Goal: Task Accomplishment & Management: Use online tool/utility

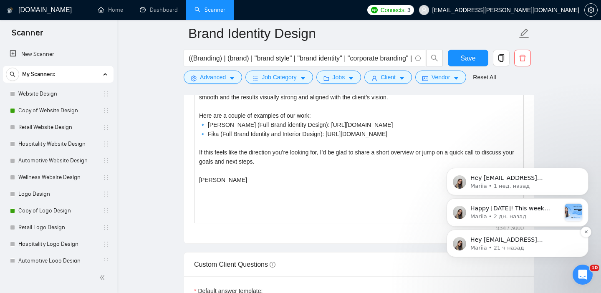
scroll to position [125, 0]
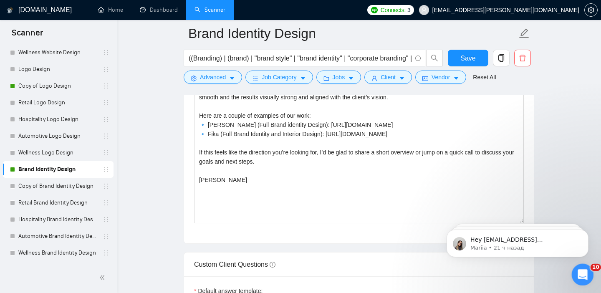
click at [586, 268] on div "Открыть службу сообщений Intercom" at bounding box center [582, 274] width 28 height 28
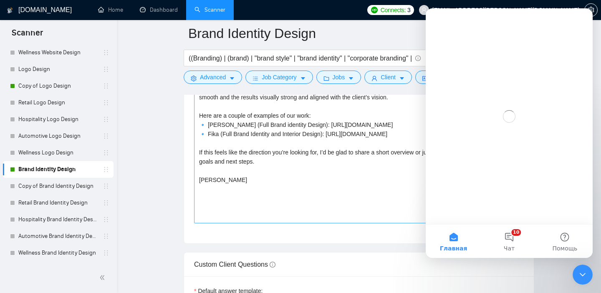
scroll to position [0, 0]
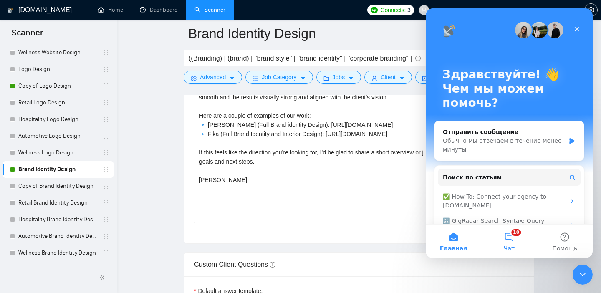
click at [511, 241] on button "10 Чат" at bounding box center [509, 241] width 56 height 33
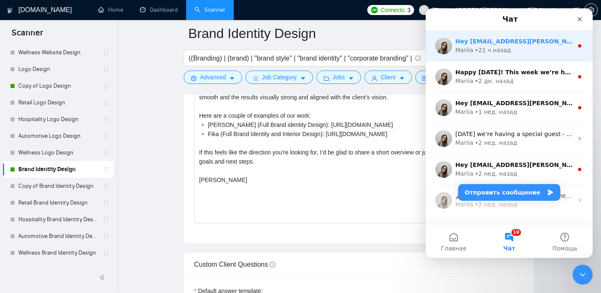
click at [538, 48] on div "Mariia • 21 ч назад" at bounding box center [514, 50] width 118 height 9
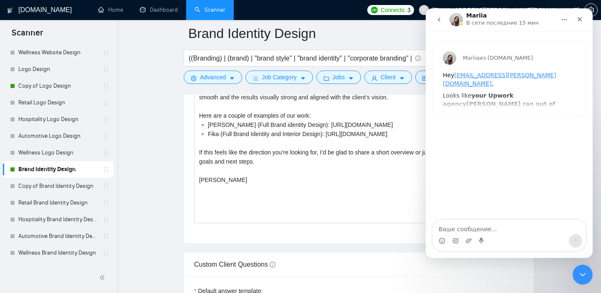
click at [441, 15] on button "go back" at bounding box center [439, 20] width 16 height 16
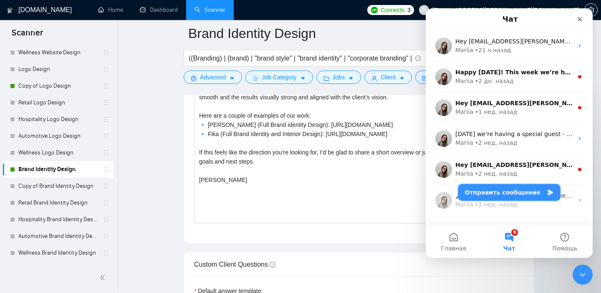
click at [495, 194] on button "Отправить сообщение" at bounding box center [509, 192] width 102 height 17
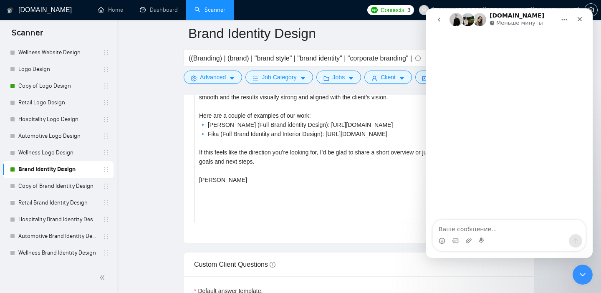
click at [487, 231] on textarea "Ваше сообщение..." at bounding box center [509, 227] width 153 height 14
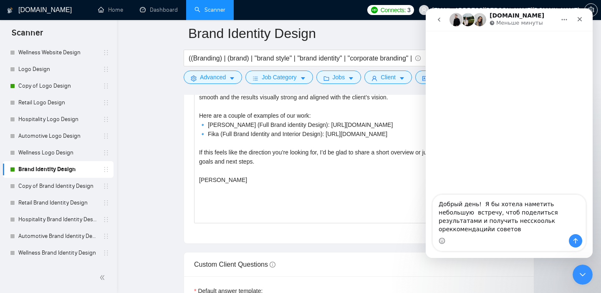
click at [477, 230] on textarea "Добрый день! Я бы хотела наметить небольшую встречу, чтоб поделиться результата…" at bounding box center [509, 214] width 153 height 39
click at [541, 230] on textarea "Добрый день! Я бы хотела наметить небольшую встречу, чтоб поделиться результата…" at bounding box center [509, 214] width 153 height 39
click at [576, 229] on textarea "Добрый день! Я бы хотела наметить небольшую встречу, чтоб поделиться результата…" at bounding box center [509, 214] width 153 height 39
click at [508, 229] on textarea "Добрый день! Я бы хотела наметить небольшую встречу, чтоб поделиться результата…" at bounding box center [509, 214] width 153 height 39
type textarea "Добрый день! Я бы хотела наметить небольшую встречу, чтоб поделиться результата…"
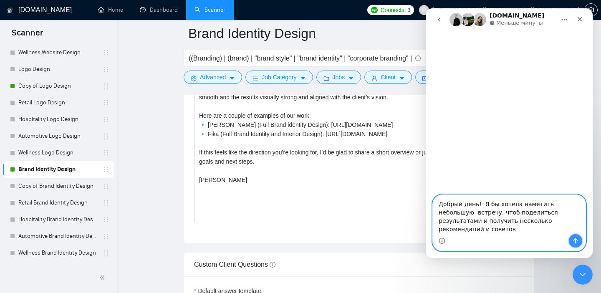
click at [570, 243] on button "Отправить сообщение…" at bounding box center [575, 240] width 13 height 13
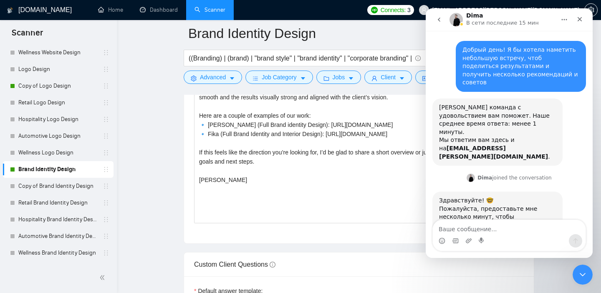
scroll to position [7, 0]
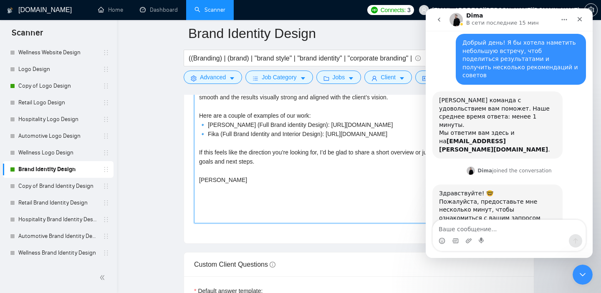
click at [311, 158] on textarea "[Write a personal greeting using the client's name or company name (if provided…" at bounding box center [359, 129] width 330 height 188
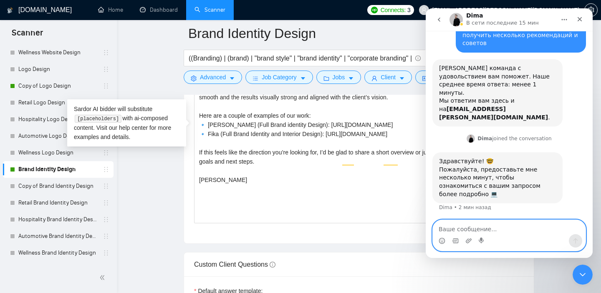
click at [472, 230] on textarea "Ваше сообщение..." at bounding box center [509, 227] width 153 height 14
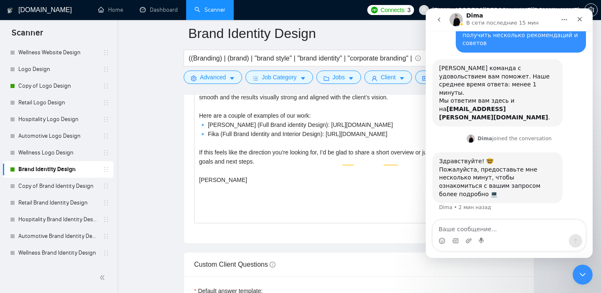
click at [148, 66] on main "Brand Identity Design ((Branding) | (brand) | "brand style" | "brand identity" …" at bounding box center [358, 172] width 457 height 2421
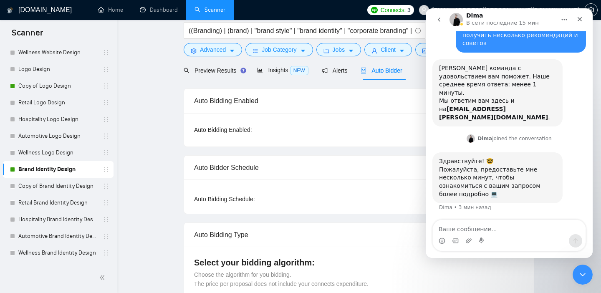
scroll to position [0, 0]
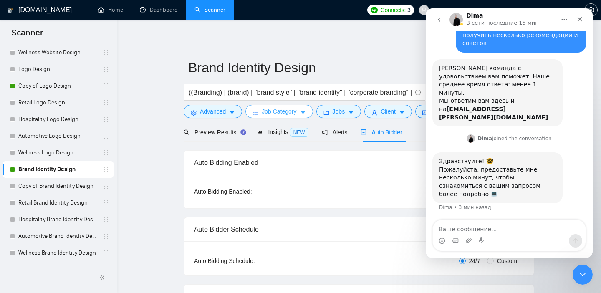
click at [275, 114] on span "Job Category" at bounding box center [279, 111] width 35 height 9
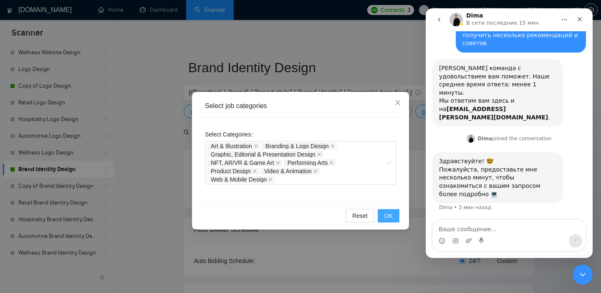
click at [391, 211] on button "OK" at bounding box center [389, 215] width 22 height 13
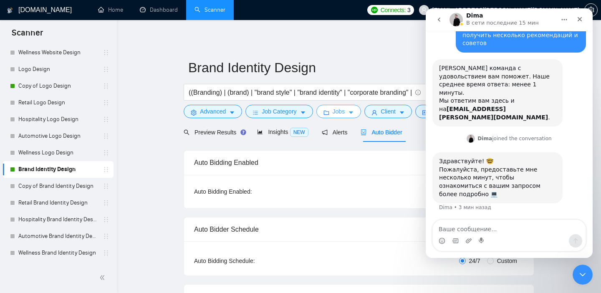
click at [332, 118] on button "Jobs" at bounding box center [338, 111] width 45 height 13
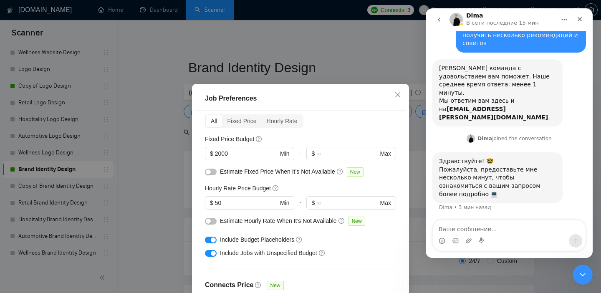
scroll to position [36, 0]
click at [254, 199] on input "50" at bounding box center [246, 202] width 63 height 9
type input "5"
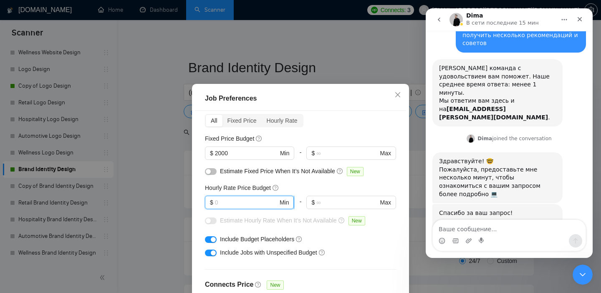
scroll to position [76, 0]
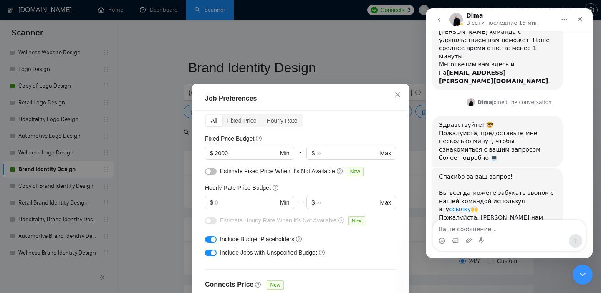
click at [471, 206] on link "ссылку" at bounding box center [460, 209] width 22 height 7
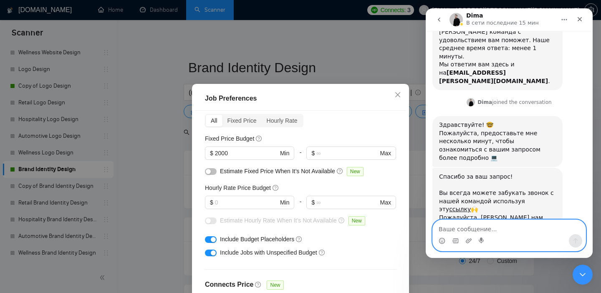
click at [470, 227] on textarea "Ваше сообщение..." at bounding box center [509, 227] width 153 height 14
type textarea "Спасибо! Забукала"
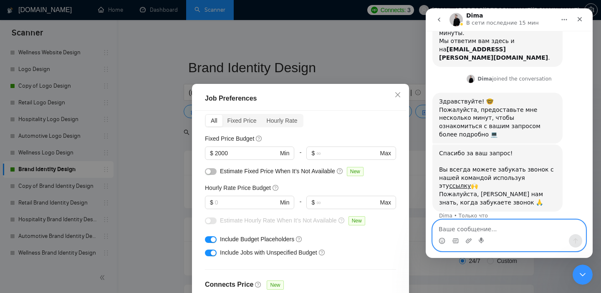
scroll to position [100, 0]
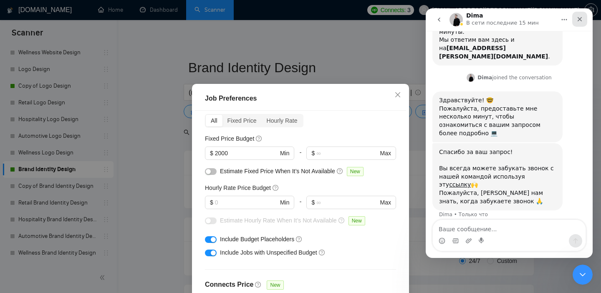
click at [578, 19] on icon "Закрыть" at bounding box center [579, 19] width 7 height 7
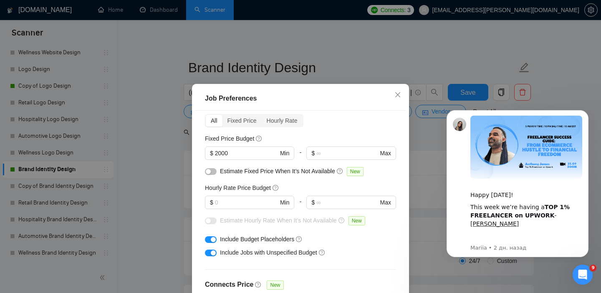
scroll to position [0, 0]
click at [225, 203] on input "text" at bounding box center [246, 202] width 63 height 9
type input "49"
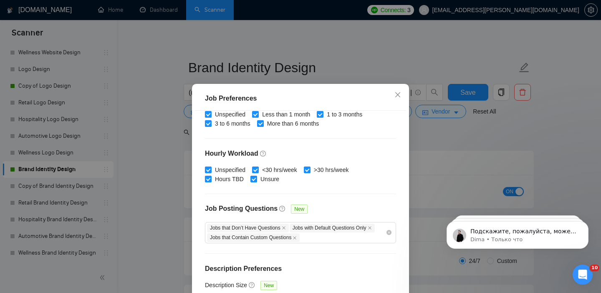
scroll to position [161, 0]
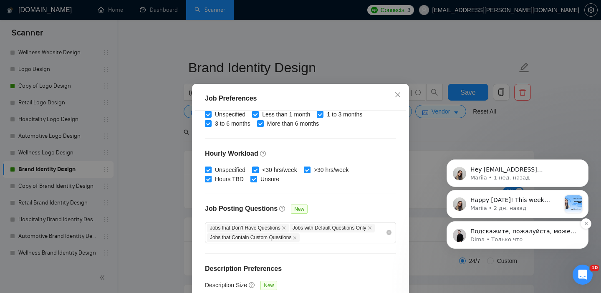
click at [529, 232] on p "Подскажите, пожалуйста, можем ли мы чем-нибудь ещё вам помочь? 🤓" at bounding box center [524, 231] width 108 height 8
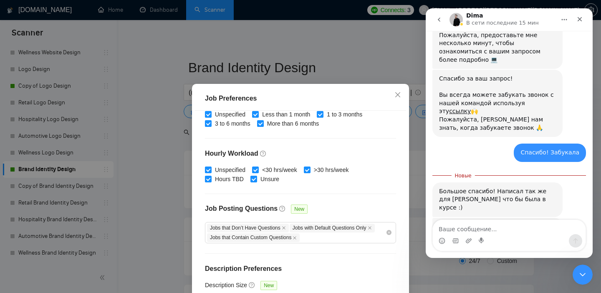
scroll to position [174, 0]
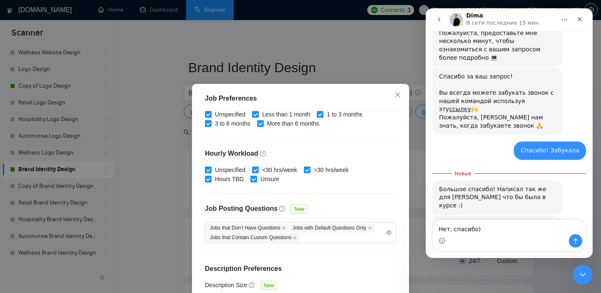
type textarea "Нет, спасибо)"
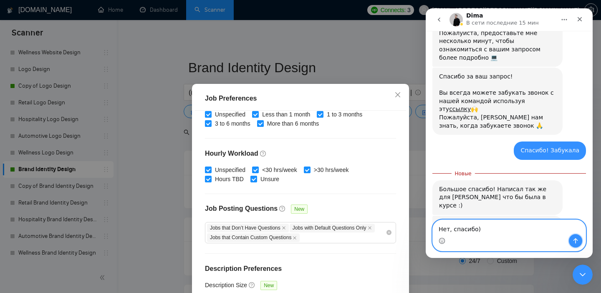
click at [577, 239] on icon "Отправить сообщение…" at bounding box center [575, 240] width 7 height 7
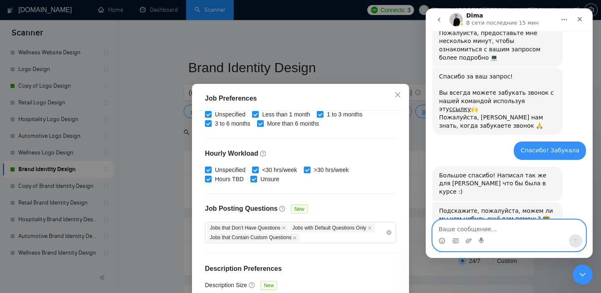
scroll to position [185, 0]
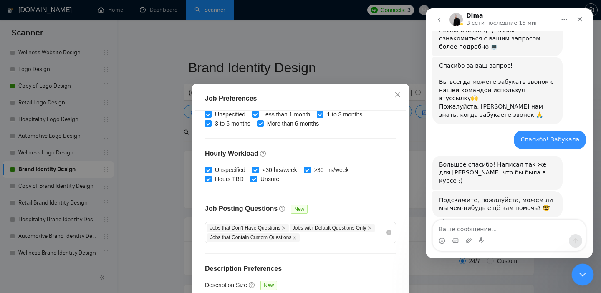
click at [582, 275] on icon "Закрыть службу сообщений Intercom" at bounding box center [581, 273] width 10 height 10
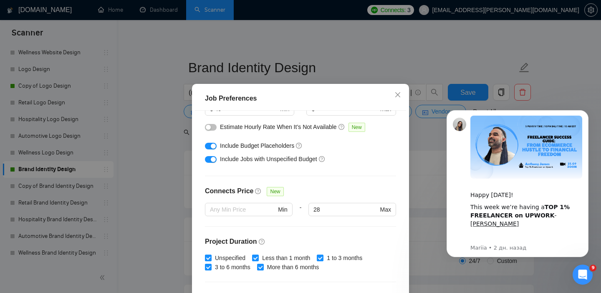
scroll to position [131, 0]
click at [209, 127] on div "button" at bounding box center [208, 126] width 5 height 5
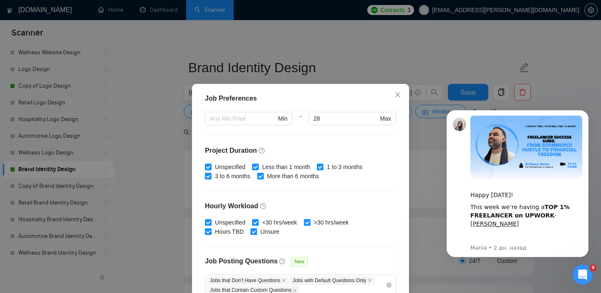
scroll to position [273, 0]
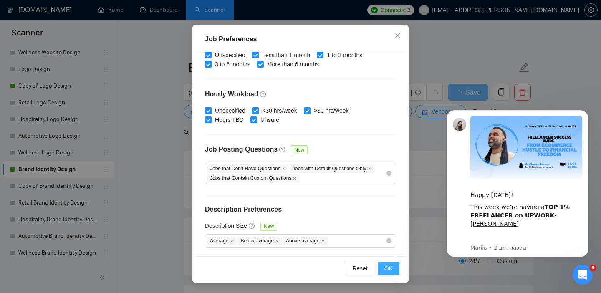
click at [390, 265] on span "OK" at bounding box center [388, 268] width 8 height 9
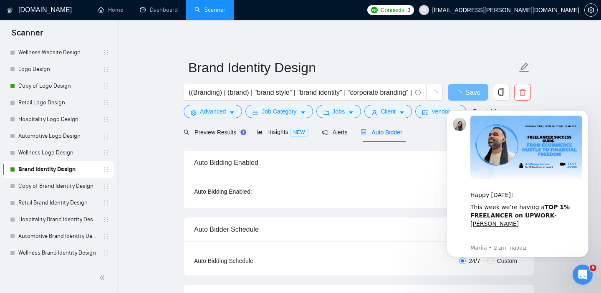
scroll to position [25, 0]
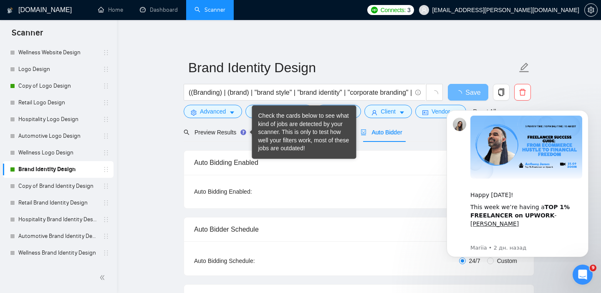
click at [221, 122] on form "Brand Identity Design ((Branding) | (brand) | "brand style" | "brand identity" …" at bounding box center [359, 88] width 351 height 68
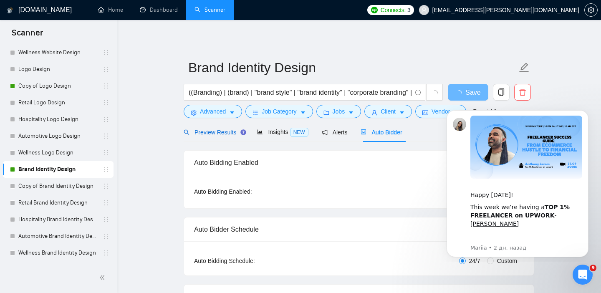
click at [219, 131] on span "Preview Results" at bounding box center [214, 132] width 60 height 7
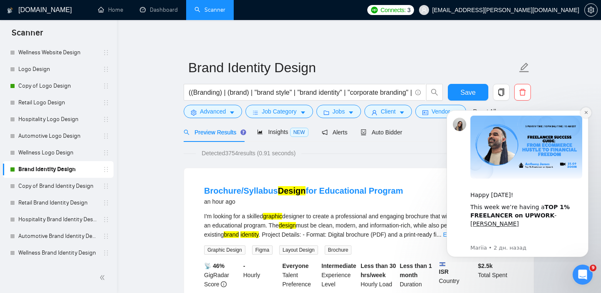
click at [587, 113] on icon "Dismiss notification" at bounding box center [585, 112] width 3 height 3
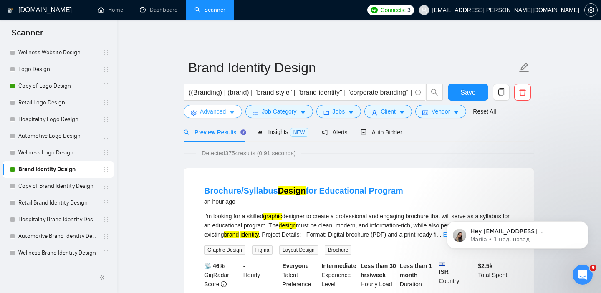
click at [217, 112] on span "Advanced" at bounding box center [213, 111] width 26 height 9
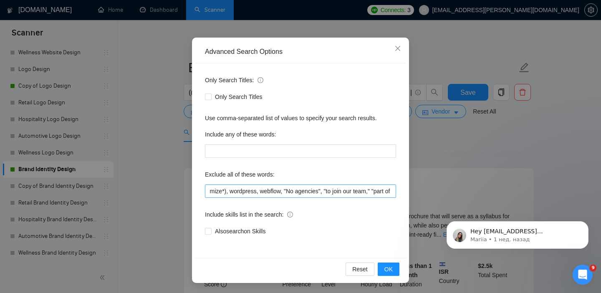
scroll to position [0, 256]
click at [278, 190] on input "(translate*), videographer, vectorize, "video edit", "video editor", editor, ca…" at bounding box center [300, 190] width 191 height 13
click at [294, 192] on input "(translate*), videographer, vectorize, "video edit", "video editor", editor, ca…" at bounding box center [300, 190] width 191 height 13
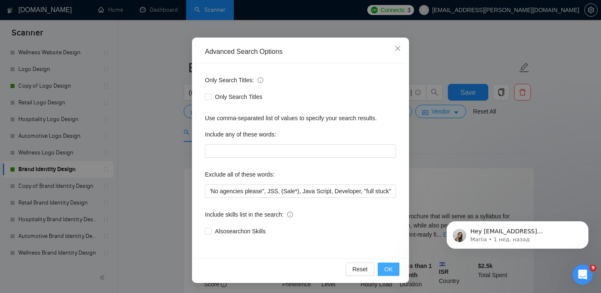
click at [391, 269] on span "OK" at bounding box center [388, 269] width 8 height 9
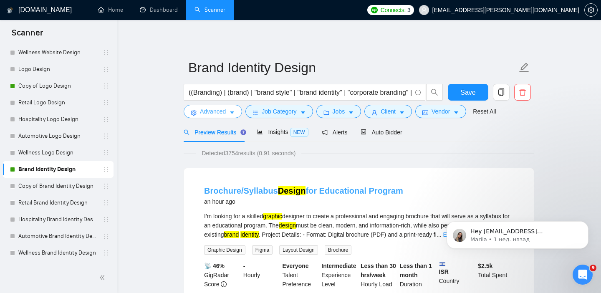
scroll to position [0, 0]
click at [252, 151] on span "Detected 3754 results (0.91 seconds)" at bounding box center [249, 153] width 106 height 9
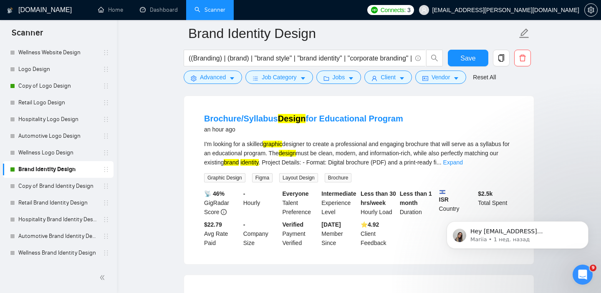
scroll to position [88, 0]
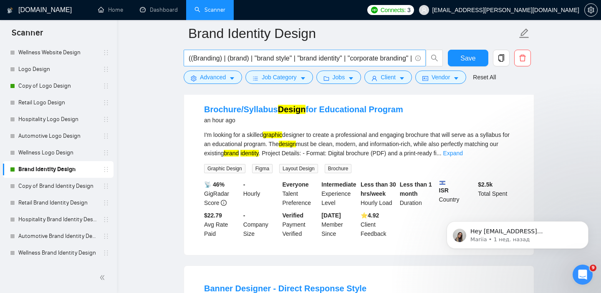
click at [207, 56] on input "((Branding) | (brand) | "brand style" | "brand identity" | "corporate branding"…" at bounding box center [300, 58] width 223 height 10
click at [269, 59] on input "((Branding) | (brand) | "brand style" | "brand identity" | "corporate branding"…" at bounding box center [300, 58] width 223 height 10
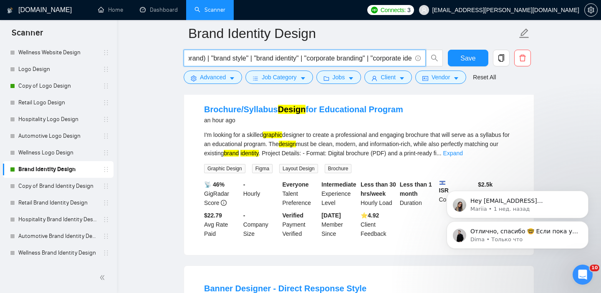
scroll to position [284, 0]
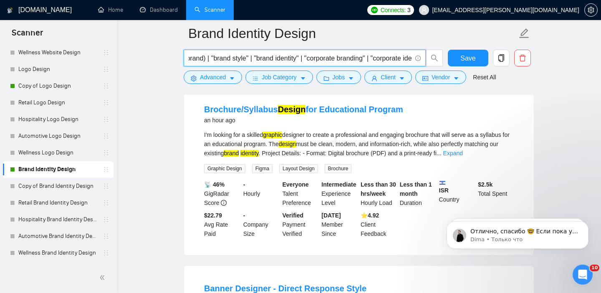
click at [283, 61] on input "((Branding) | (brand) | "brand style" | "brand identity" | "corporate branding"…" at bounding box center [300, 58] width 223 height 10
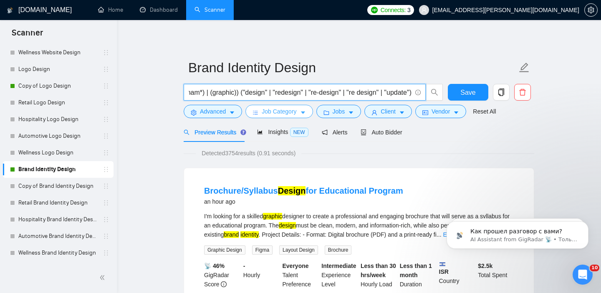
scroll to position [0, 0]
click at [285, 115] on span "Job Category" at bounding box center [279, 111] width 35 height 9
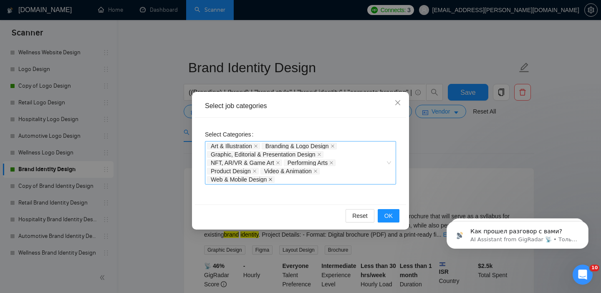
click at [270, 178] on icon "close" at bounding box center [270, 179] width 4 height 4
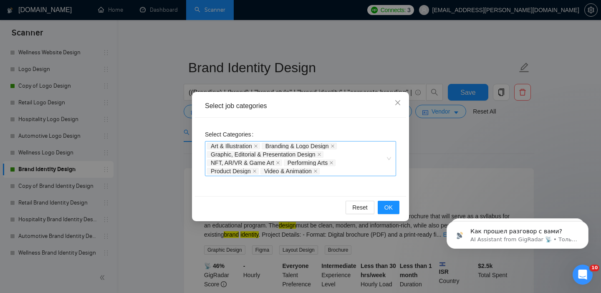
drag, startPoint x: 255, startPoint y: 172, endPoint x: 286, endPoint y: 169, distance: 30.6
click at [255, 172] on icon "close" at bounding box center [254, 171] width 4 height 4
click at [264, 172] on icon "close" at bounding box center [262, 171] width 4 height 4
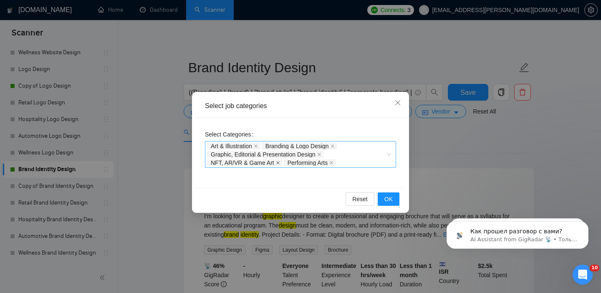
click at [278, 164] on icon "close" at bounding box center [278, 163] width 4 height 4
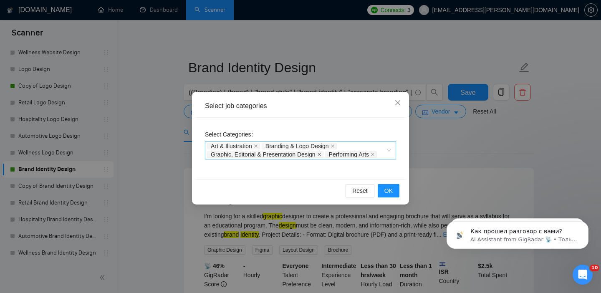
click at [320, 153] on icon "close" at bounding box center [319, 154] width 4 height 4
click at [335, 146] on icon "close" at bounding box center [333, 146] width 4 height 4
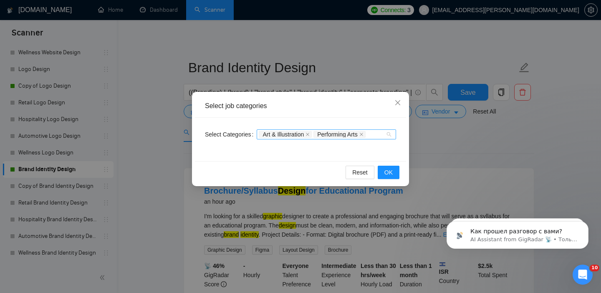
click at [312, 134] on span "Art & Illustration" at bounding box center [285, 134] width 53 height 7
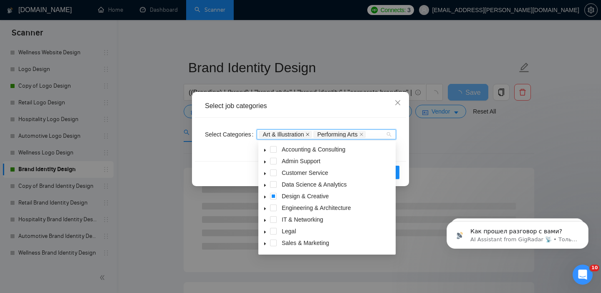
click at [309, 134] on icon "close" at bounding box center [307, 134] width 3 height 3
click at [309, 134] on icon "close" at bounding box center [307, 134] width 4 height 4
click at [398, 172] on button "OK" at bounding box center [389, 172] width 22 height 13
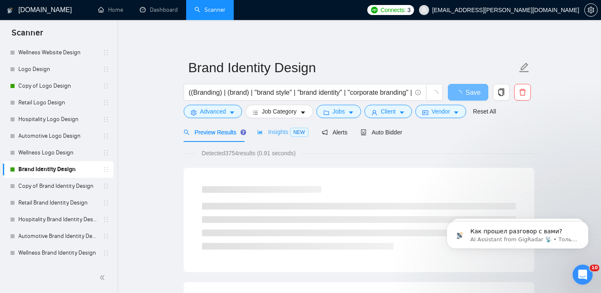
click at [279, 126] on div "Insights NEW" at bounding box center [282, 132] width 51 height 20
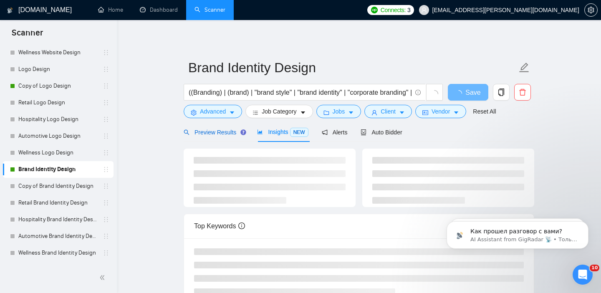
click at [221, 134] on span "Preview Results" at bounding box center [214, 132] width 60 height 7
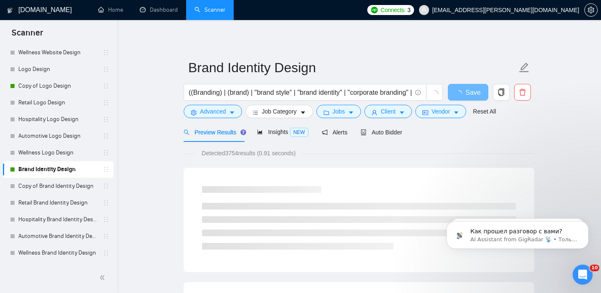
click at [432, 141] on div "Preview Results Insights NEW Alerts Auto Bidder" at bounding box center [359, 132] width 351 height 20
click at [345, 110] on span "Jobs" at bounding box center [339, 111] width 13 height 9
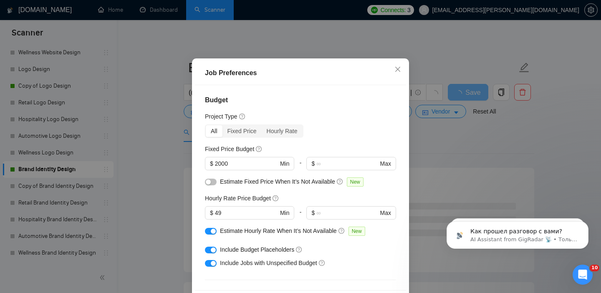
click at [211, 234] on div "button" at bounding box center [213, 231] width 5 height 5
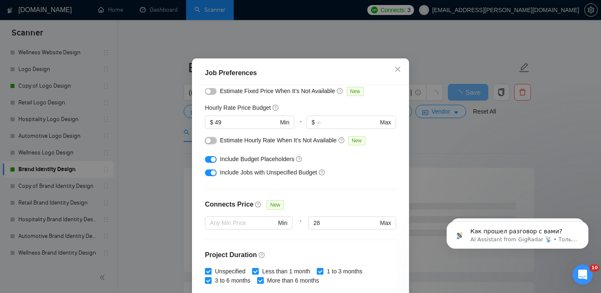
scroll to position [92, 0]
click at [225, 126] on input "49" at bounding box center [246, 120] width 63 height 9
drag, startPoint x: 225, startPoint y: 147, endPoint x: 185, endPoint y: 144, distance: 39.3
click at [185, 144] on div "Job Preferences Budget Project Type All Fixed Price Hourly Rate Fixed Price Bud…" at bounding box center [300, 146] width 601 height 293
type input "50"
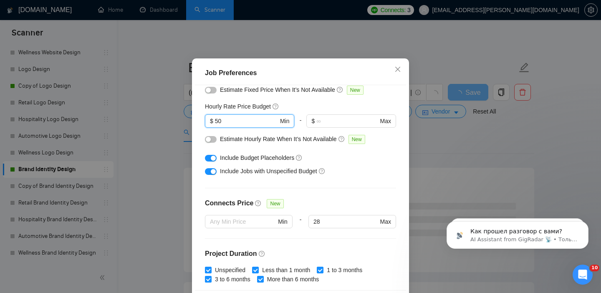
click at [352, 218] on div "Budget Project Type All Fixed Price Hourly Rate Fixed Price Budget $ 2000 Min -…" at bounding box center [300, 187] width 211 height 205
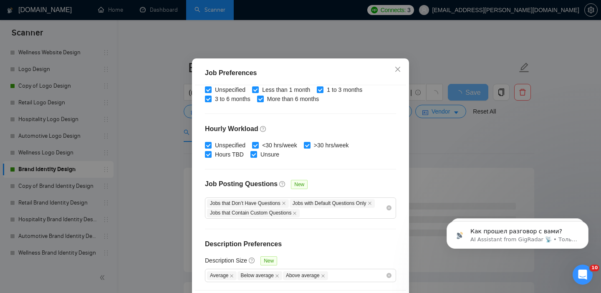
scroll to position [273, 0]
click at [379, 158] on div "Unspecified <30 hrs/week >30 hrs/week Hours TBD Unsure" at bounding box center [300, 149] width 191 height 18
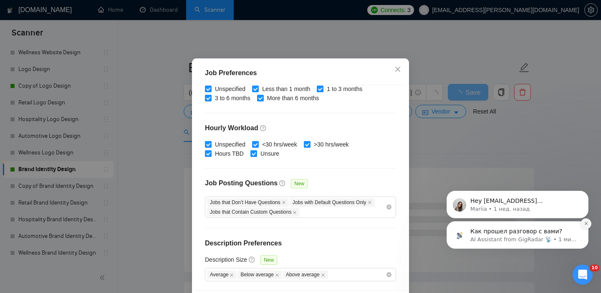
click at [585, 228] on button "Dismiss notification" at bounding box center [586, 223] width 11 height 11
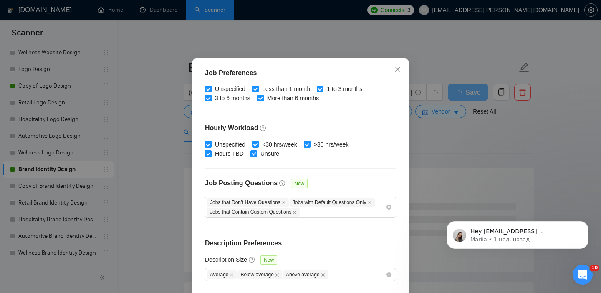
click at [585, 228] on button "Dismiss notification" at bounding box center [586, 224] width 9 height 9
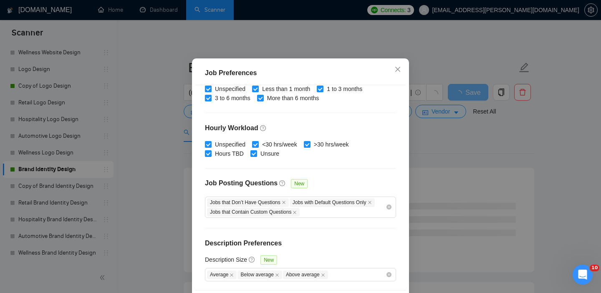
click at [353, 158] on div "Unspecified <30 hrs/week >30 hrs/week Hours TBD Unsure" at bounding box center [300, 149] width 191 height 18
click at [475, 174] on div "Job Preferences Budget Project Type All Fixed Price Hourly Rate Fixed Price Bud…" at bounding box center [300, 146] width 601 height 293
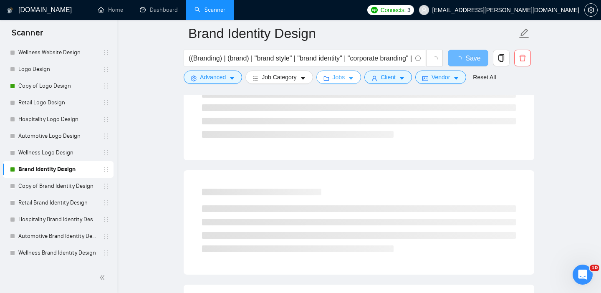
scroll to position [0, 0]
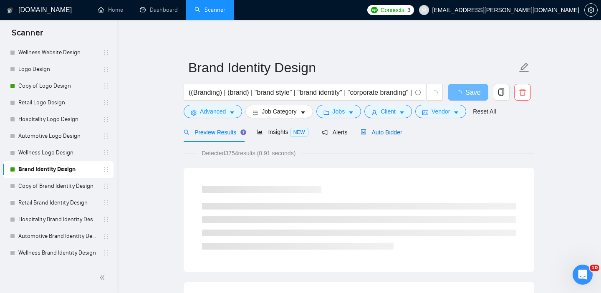
click at [380, 133] on span "Auto Bidder" at bounding box center [381, 132] width 41 height 7
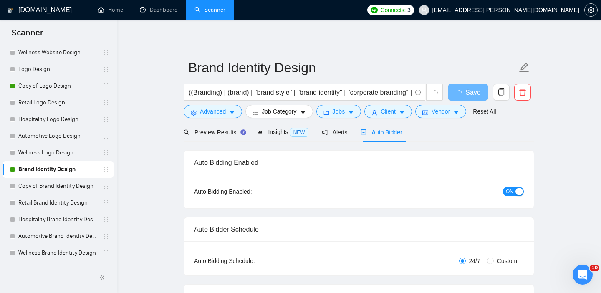
click at [509, 191] on span "ON" at bounding box center [510, 191] width 8 height 9
click at [221, 135] on span "Preview Results" at bounding box center [214, 132] width 60 height 7
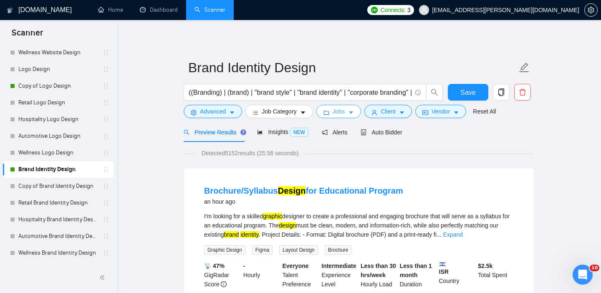
click at [333, 112] on button "Jobs" at bounding box center [338, 111] width 45 height 13
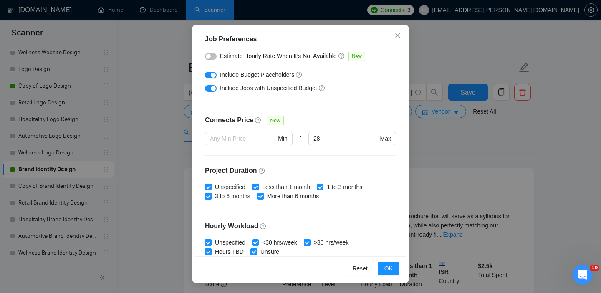
scroll to position [139, 0]
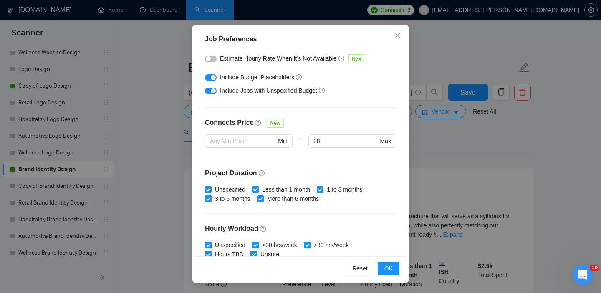
click at [212, 55] on div at bounding box center [211, 58] width 12 height 9
click at [210, 56] on div "button" at bounding box center [208, 58] width 5 height 5
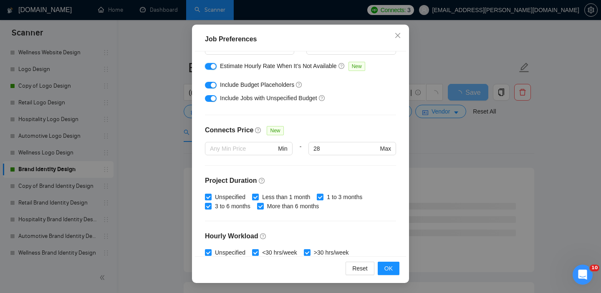
scroll to position [132, 0]
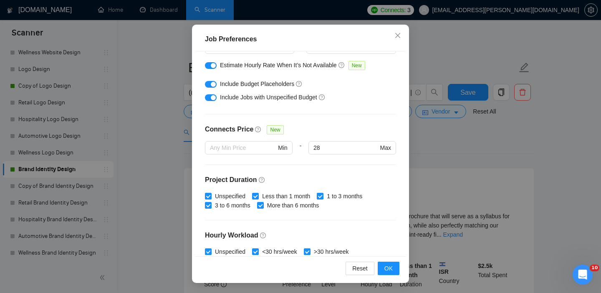
click at [213, 62] on button "button" at bounding box center [211, 65] width 12 height 7
click at [395, 264] on button "OK" at bounding box center [389, 268] width 22 height 13
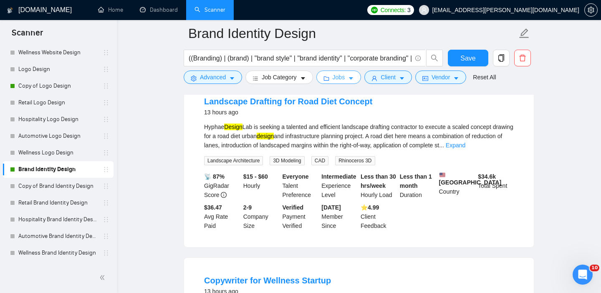
scroll to position [1174, 0]
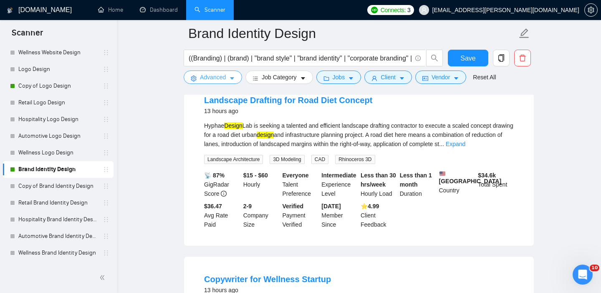
click at [222, 83] on button "Advanced" at bounding box center [213, 77] width 58 height 13
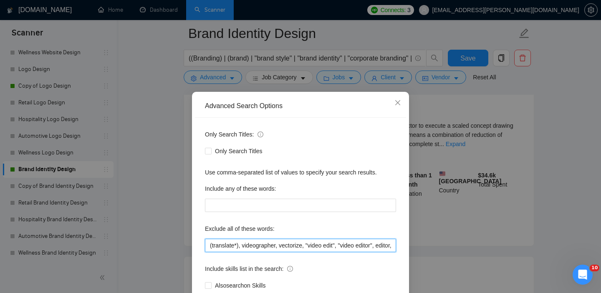
click at [207, 245] on input "(translate*), videographer, vectorize, "video edit", "video editor", editor, ca…" at bounding box center [300, 245] width 191 height 13
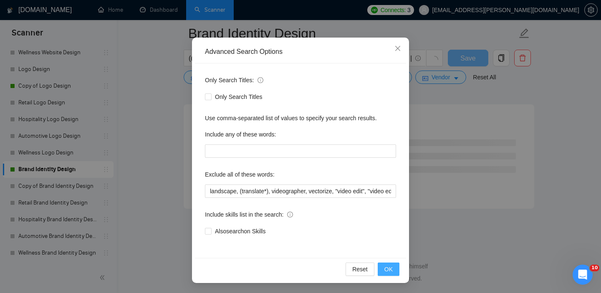
scroll to position [1099, 0]
click at [396, 270] on button "OK" at bounding box center [389, 269] width 22 height 13
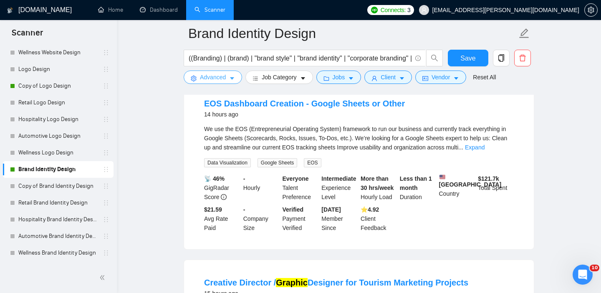
scroll to position [1351, 0]
click at [212, 78] on span "Advanced" at bounding box center [213, 77] width 26 height 9
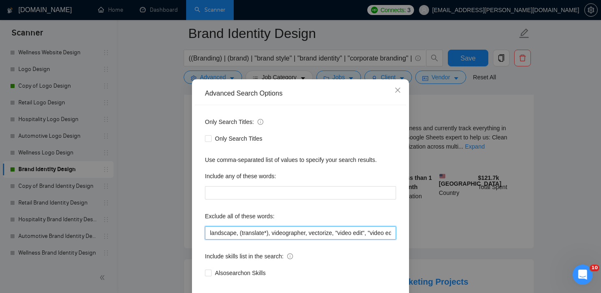
click at [208, 240] on input "landscape, (translate*), videographer, vectorize, "video edit", "video editor",…" at bounding box center [300, 232] width 191 height 13
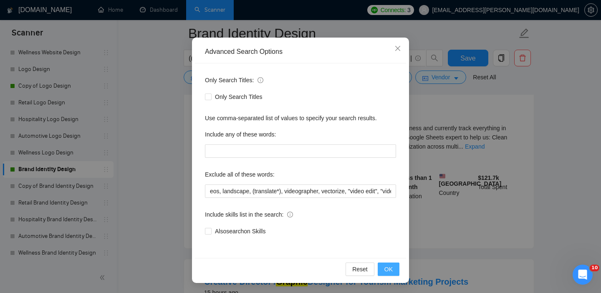
click at [388, 271] on span "OK" at bounding box center [388, 269] width 8 height 9
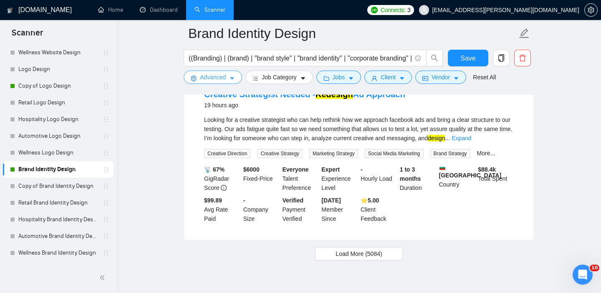
scroll to position [1753, 0]
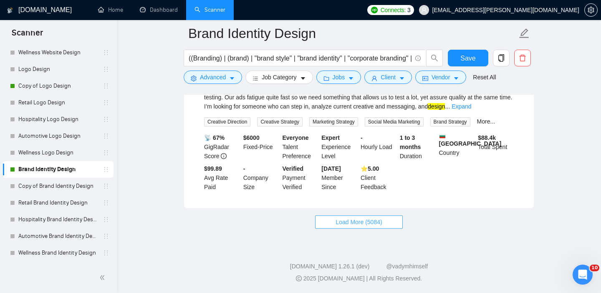
click at [340, 227] on span "Load More (5084)" at bounding box center [359, 221] width 46 height 9
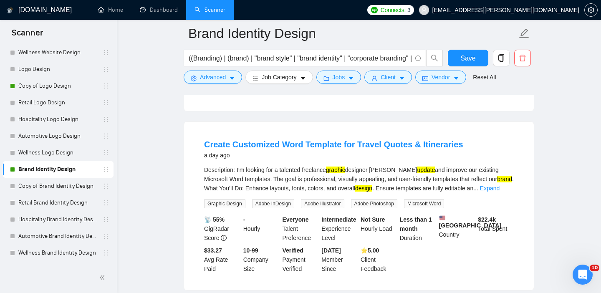
scroll to position [2218, 0]
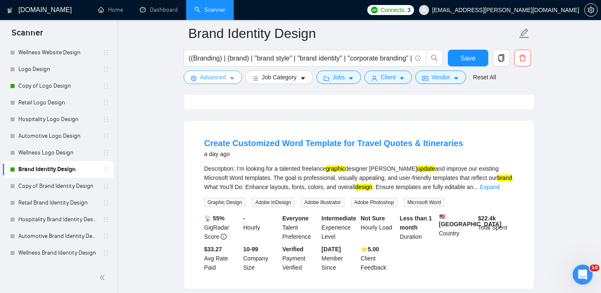
click at [220, 83] on button "Advanced" at bounding box center [213, 77] width 58 height 13
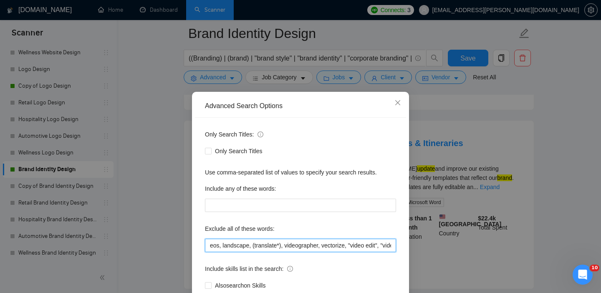
click at [210, 244] on input "eos, landscape, (translate*), videographer, vectorize, "video edit", "video edi…" at bounding box center [300, 245] width 191 height 13
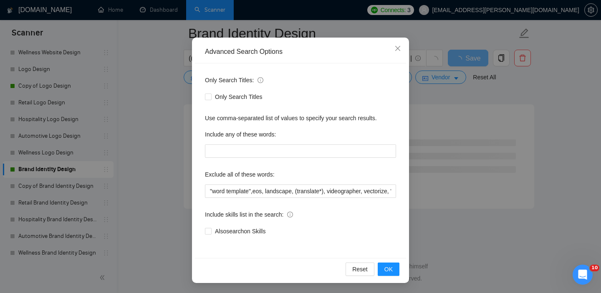
scroll to position [1099, 0]
click at [387, 277] on div "Reset OK" at bounding box center [300, 269] width 211 height 22
click at [388, 268] on span "OK" at bounding box center [388, 269] width 8 height 9
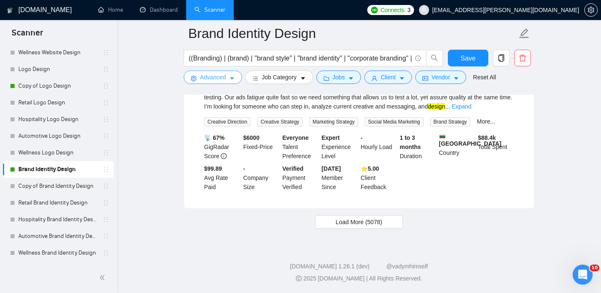
scroll to position [1776, 0]
click at [363, 220] on span "Load More (5078)" at bounding box center [359, 221] width 46 height 9
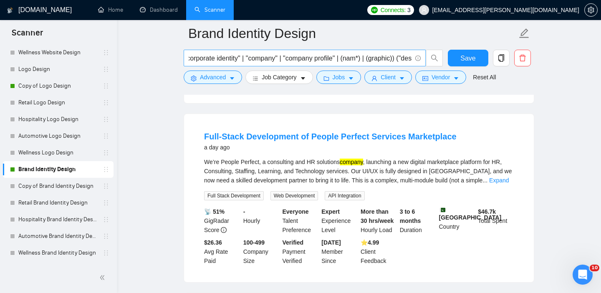
scroll to position [0, 230]
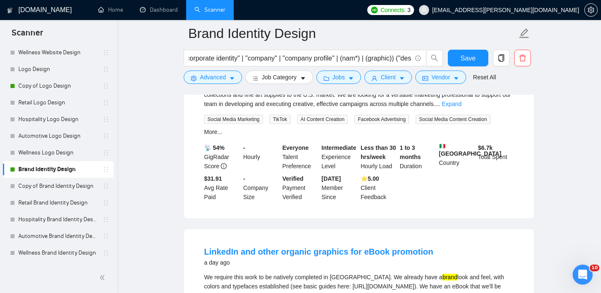
scroll to position [2835, 0]
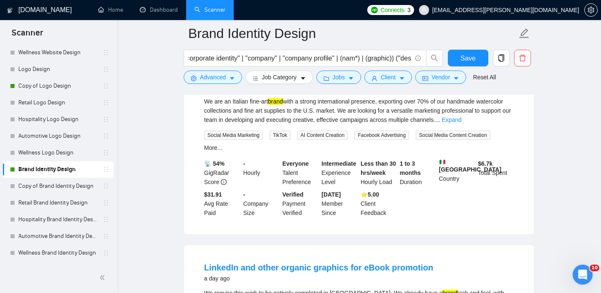
click at [218, 84] on form "Brand Identity Design ((Branding) | (brand) | "brand style" | "brand identity" …" at bounding box center [359, 54] width 351 height 68
click at [224, 83] on button "Advanced" at bounding box center [213, 77] width 58 height 13
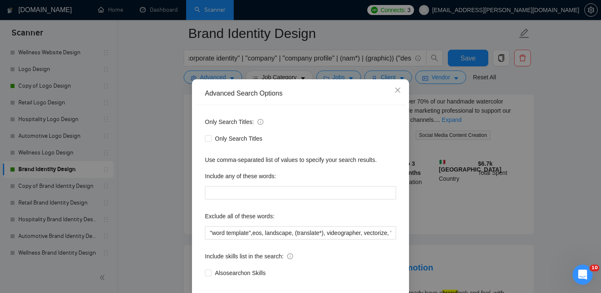
click at [170, 172] on div "Advanced Search Options Only Search Titles: Only Search Titles Use comma-separa…" at bounding box center [300, 146] width 601 height 293
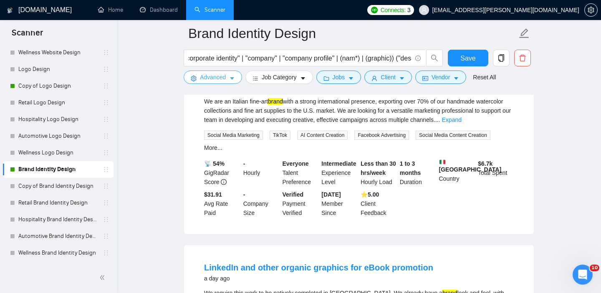
click at [222, 80] on span "Advanced" at bounding box center [213, 77] width 26 height 9
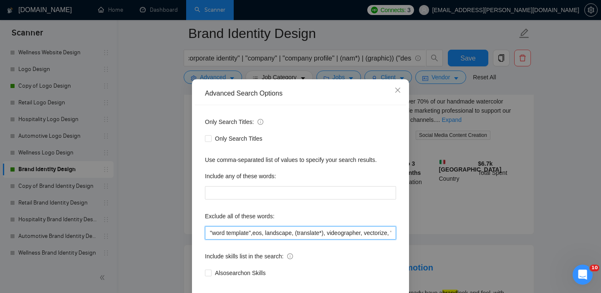
click at [207, 240] on input ""word template",eos, landscape, (translate*), videographer, vectorize, "video e…" at bounding box center [300, 232] width 191 height 13
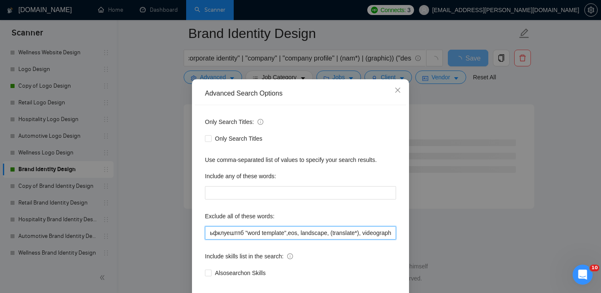
scroll to position [2243, 0]
drag, startPoint x: 243, startPoint y: 244, endPoint x: 174, endPoint y: 245, distance: 68.4
click at [174, 245] on div "Advanced Search Options Only Search Titles: Only Search Titles Use comma-separa…" at bounding box center [300, 146] width 601 height 293
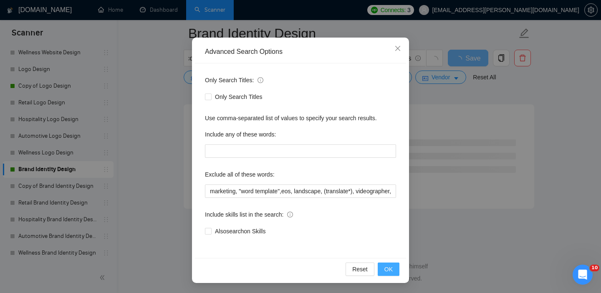
click at [390, 272] on span "OK" at bounding box center [388, 269] width 8 height 9
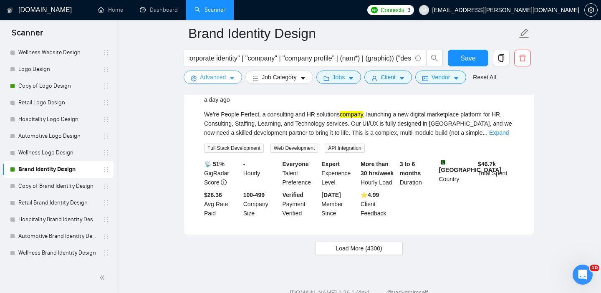
scroll to position [1736, 0]
click at [206, 78] on span "Advanced" at bounding box center [213, 77] width 26 height 9
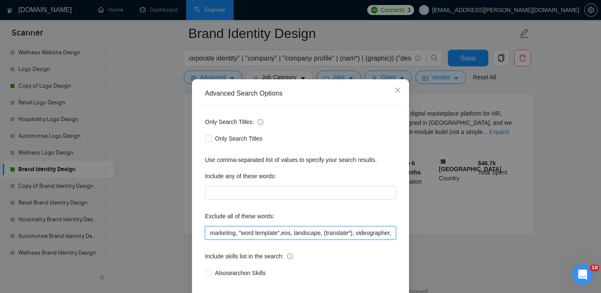
click at [207, 240] on input "marketing, "word template",eos, landscape, (translate*), videographer, vectoriz…" at bounding box center [300, 232] width 191 height 13
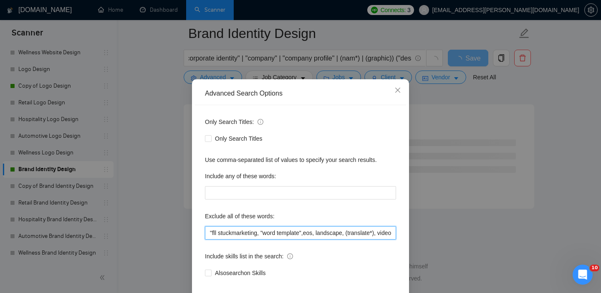
scroll to position [1099, 0]
click at [215, 240] on input ""fll stuck", marketing, "word template",eos, landscape, (translate*), videograp…" at bounding box center [300, 232] width 191 height 13
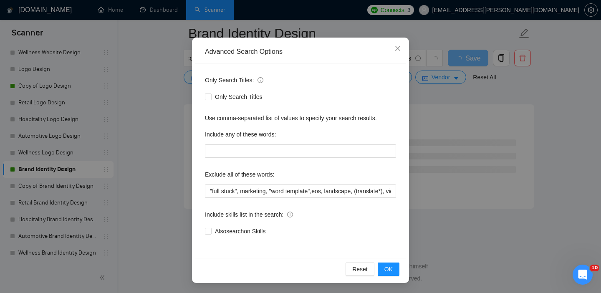
click at [399, 274] on div "Reset OK" at bounding box center [300, 269] width 211 height 22
click at [391, 272] on span "OK" at bounding box center [388, 269] width 8 height 9
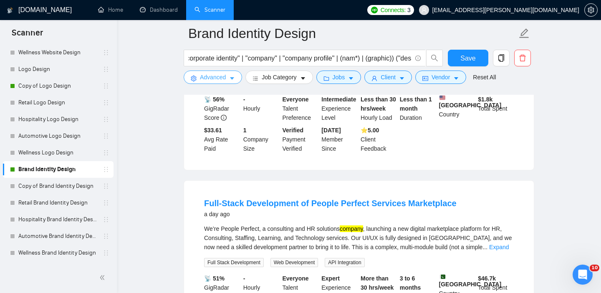
scroll to position [1666, 0]
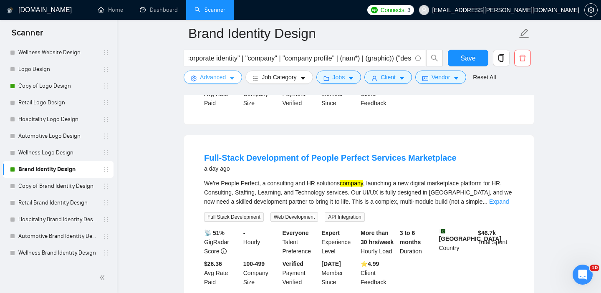
click at [197, 79] on button "Advanced" at bounding box center [213, 77] width 58 height 13
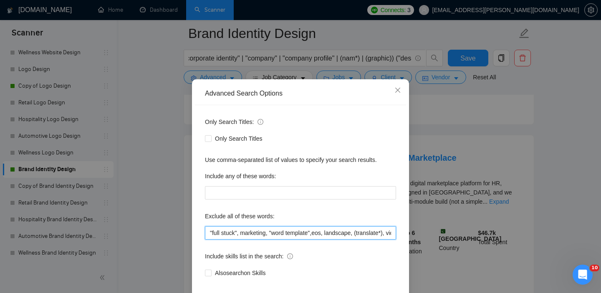
click at [223, 240] on input ""full stuck", marketing, "word template",eos, landscape, (translate*), videogra…" at bounding box center [300, 232] width 191 height 13
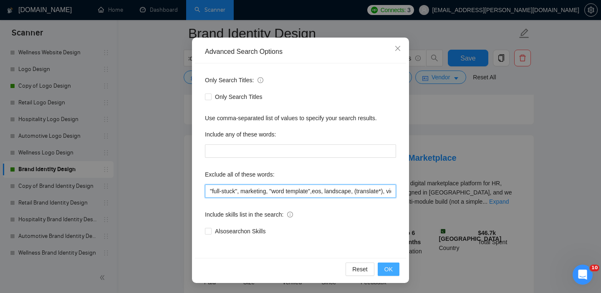
type input ""full-stuck", marketing, "word template",eos, landscape, (translate*), videogra…"
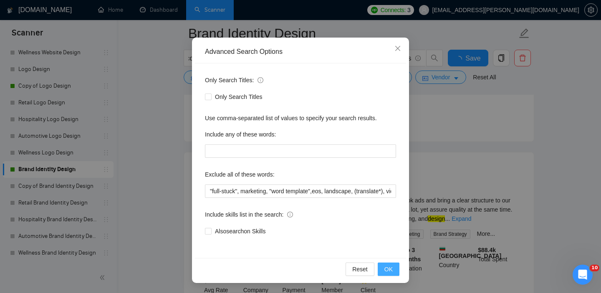
scroll to position [1666, 0]
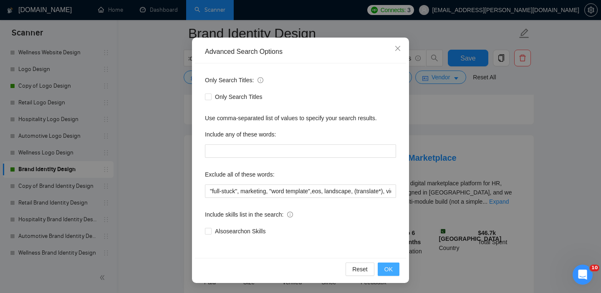
click at [394, 272] on button "OK" at bounding box center [389, 269] width 22 height 13
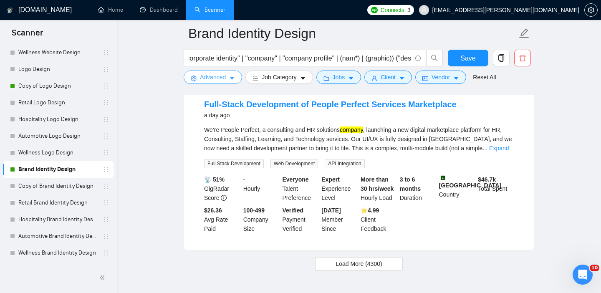
scroll to position [1789, 0]
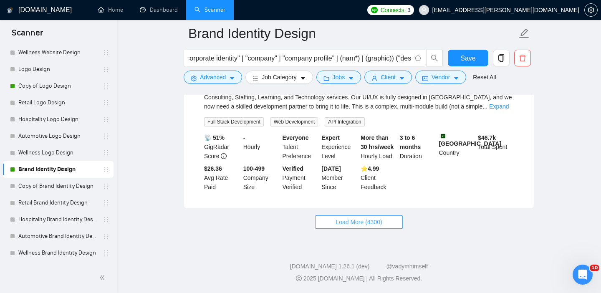
click at [342, 220] on span "Load More (4300)" at bounding box center [359, 221] width 46 height 9
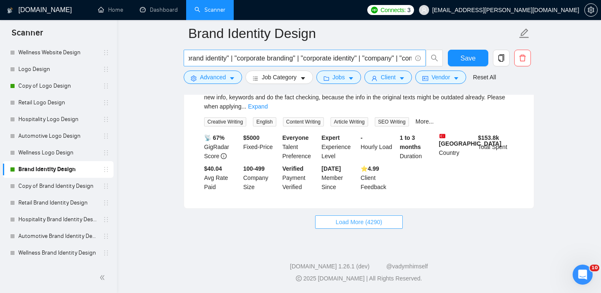
scroll to position [0, 0]
click at [209, 61] on input "((Branding) | (brand) | "brand style" | "brand identity" | "corporate branding"…" at bounding box center [300, 58] width 223 height 10
click at [238, 60] on input "((Branding) | (brand) | "brand style" | "brand identity" | "corporate branding"…" at bounding box center [300, 58] width 223 height 10
click at [276, 59] on input "((Branding) | (brand) | "brand style" | "brand identity" | "corporate branding"…" at bounding box center [300, 58] width 223 height 10
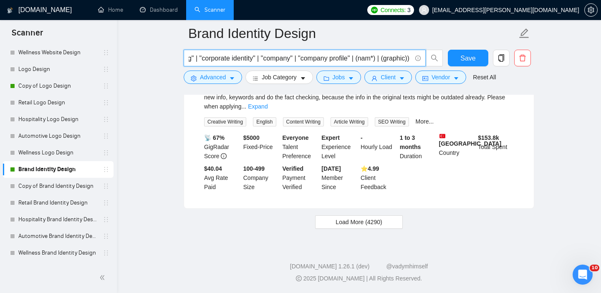
drag, startPoint x: 313, startPoint y: 59, endPoint x: 275, endPoint y: 59, distance: 38.4
click at [275, 59] on input "((Branding) | (brand) | "brand style" | "brand identity" | "corporate branding"…" at bounding box center [300, 58] width 223 height 10
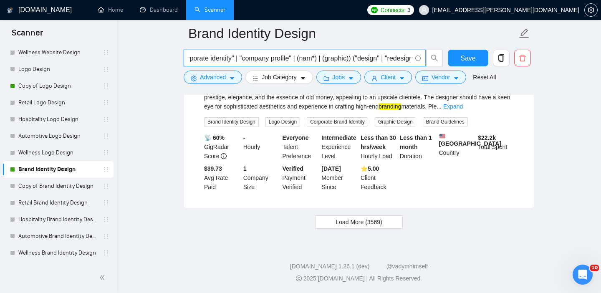
scroll to position [0, 242]
drag, startPoint x: 305, startPoint y: 60, endPoint x: 247, endPoint y: 58, distance: 57.6
click at [247, 58] on input "((Branding) | (brand) | "brand style" | "brand identity" | "corporate branding"…" at bounding box center [300, 58] width 223 height 10
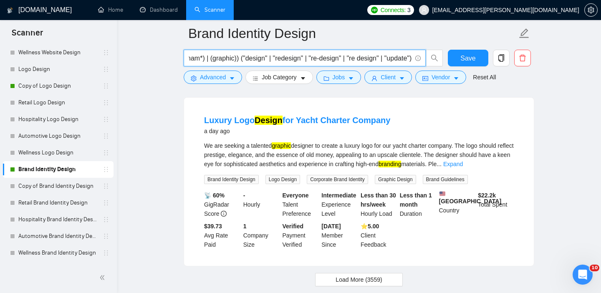
scroll to position [1724, 0]
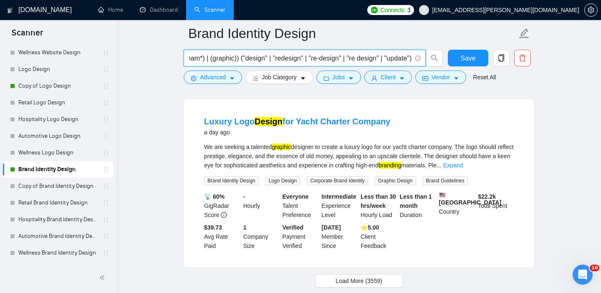
click at [408, 56] on input "((Branding) | (brand) | "brand style" | "brand identity" | "corporate branding"…" at bounding box center [300, 58] width 223 height 10
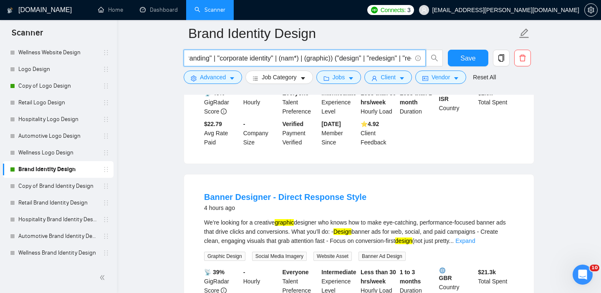
scroll to position [0, 200]
click at [342, 58] on input "((Branding) | (brand) | "brand style" | "brand identity" | "corporate branding"…" at bounding box center [300, 58] width 223 height 10
click at [315, 57] on input "((Branding) | (brand) | "brand style" | "brand identity" | "corporate branding"…" at bounding box center [300, 58] width 223 height 10
click at [316, 57] on input "((Branding) | (brand) | "brand style" | "brand identity" | "corporate branding"…" at bounding box center [300, 58] width 223 height 10
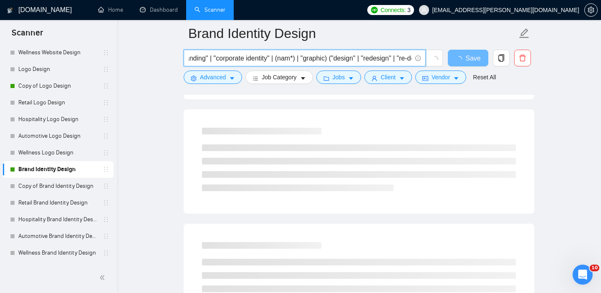
click at [338, 57] on input "((Branding) | (brand) | "brand style" | "brand identity" | "corporate branding"…" at bounding box center [300, 58] width 223 height 10
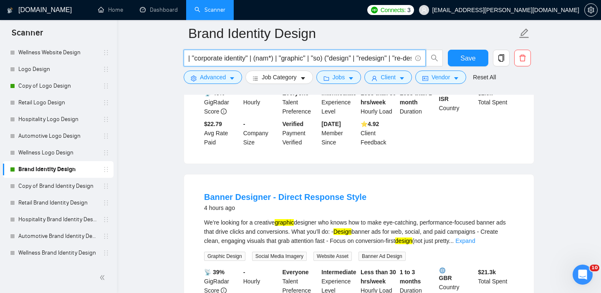
scroll to position [0, 232]
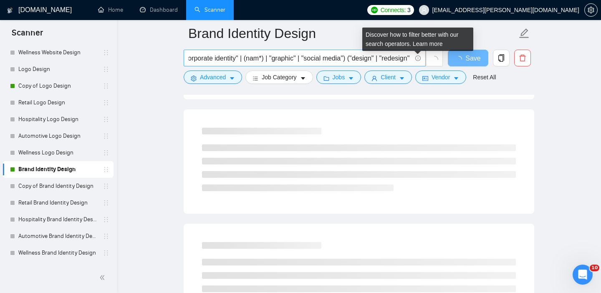
click at [417, 58] on icon "info-circle" at bounding box center [417, 58] width 5 height 5
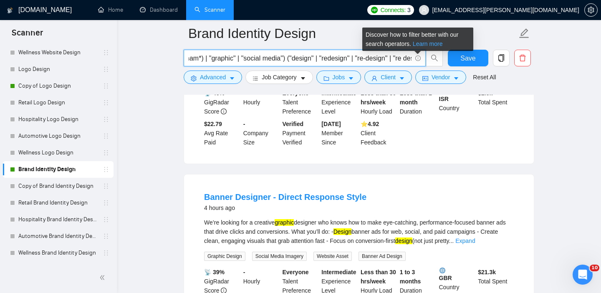
click at [429, 45] on link "Learn more" at bounding box center [428, 43] width 30 height 7
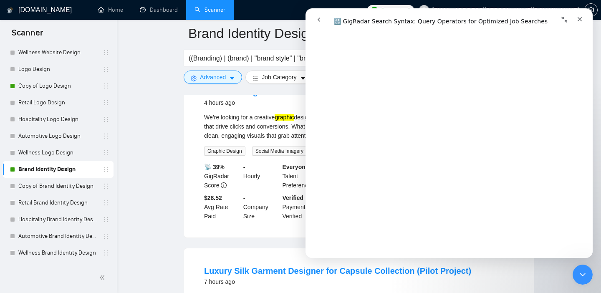
scroll to position [2503, 0]
click at [581, 18] on icon "Закрыть" at bounding box center [580, 19] width 5 height 5
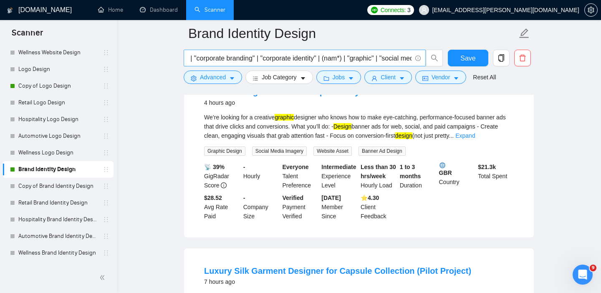
scroll to position [0, 157]
click at [361, 56] on input "((Branding) | (brand) | "brand style" | "brand identity" | "corporate branding"…" at bounding box center [300, 58] width 223 height 10
click at [384, 58] on input "((Branding) | (brand) | "brand style" | "brand identity" | "corporate branding"…" at bounding box center [300, 58] width 223 height 10
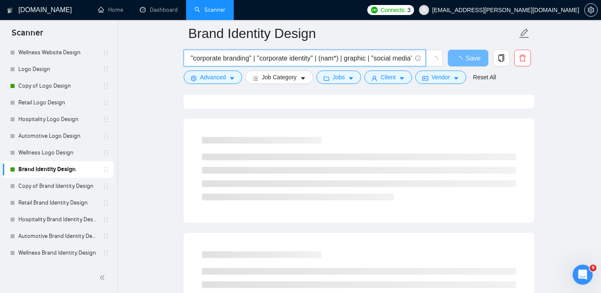
click at [388, 58] on input "((Branding) | (brand) | "brand style" | "brand identity" | "corporate branding"…" at bounding box center [300, 58] width 223 height 10
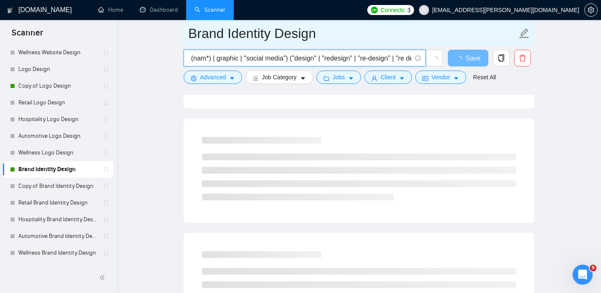
scroll to position [0, 289]
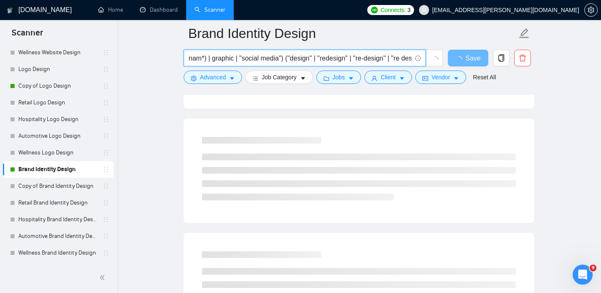
click at [306, 58] on input "((Branding) | (brand) | "brand style" | "brand identity" | "corporate branding"…" at bounding box center [300, 58] width 223 height 10
click at [326, 58] on input "((Branding) | (brand) | "brand style" | "brand identity" | "corporate branding"…" at bounding box center [300, 58] width 223 height 10
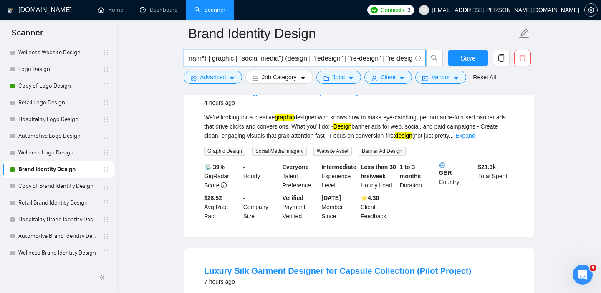
click at [332, 58] on input "((Branding) | (brand) | "brand style" | "brand identity" | "corporate branding"…" at bounding box center [300, 58] width 223 height 10
click at [358, 58] on input "((Branding) | (brand) | "brand style" | "brand identity" | "corporate branding"…" at bounding box center [300, 58] width 223 height 10
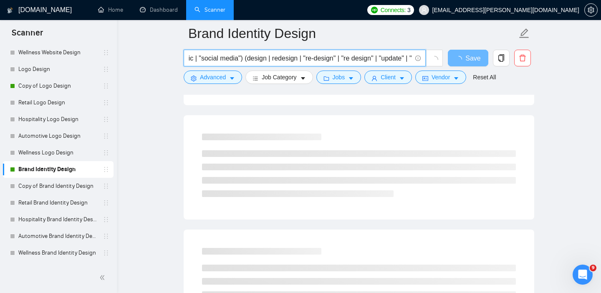
scroll to position [0, 387]
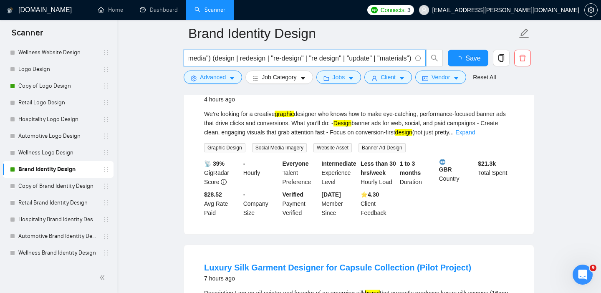
click at [343, 57] on input "((Branding) | (brand) | "brand style" | "brand identity" | "corporate branding"…" at bounding box center [300, 58] width 223 height 10
click at [369, 58] on input "((Branding) | (brand) | "brand style" | "brand identity" | "corporate branding"…" at bounding box center [300, 58] width 223 height 10
click at [377, 59] on input "((Branding) | (brand) | "brand style" | "brand identity" | "corporate branding"…" at bounding box center [300, 58] width 223 height 10
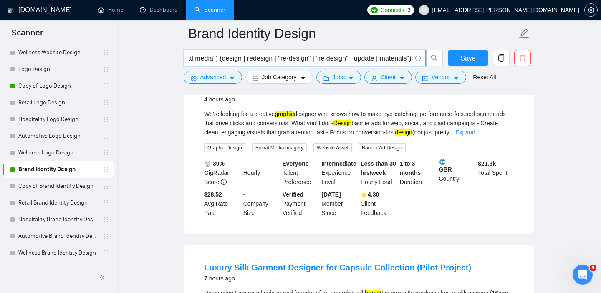
scroll to position [0, 378]
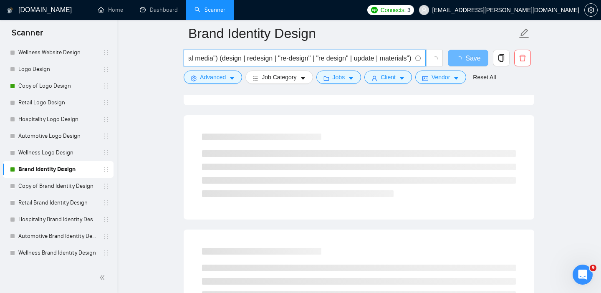
click at [407, 59] on input "((Branding) | (brand) | "brand style" | "brand identity" | "corporate branding"…" at bounding box center [300, 58] width 223 height 10
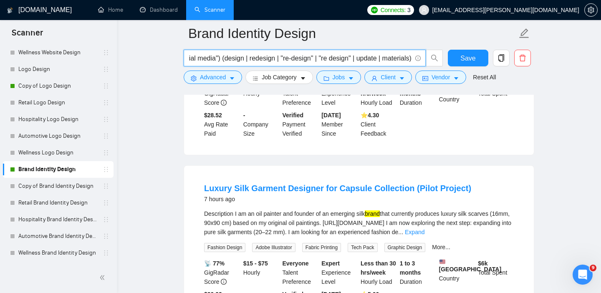
scroll to position [431, 0]
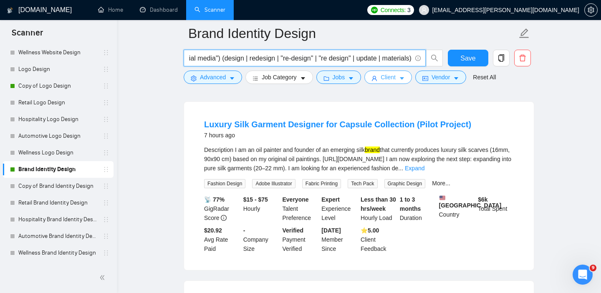
type input "((Branding) | (brand) | "brand style" | "brand identity" | "corporate branding"…"
click at [396, 78] on span "Client" at bounding box center [388, 77] width 15 height 9
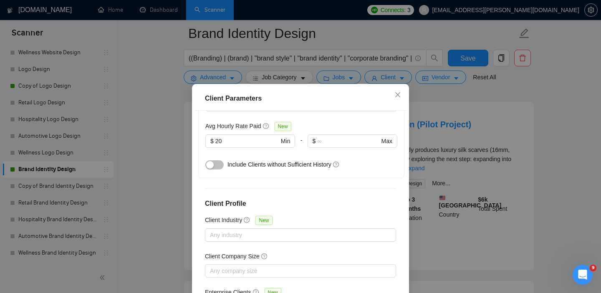
scroll to position [308, 0]
click at [232, 137] on input "20" at bounding box center [246, 141] width 63 height 9
drag, startPoint x: 232, startPoint y: 130, endPoint x: 200, endPoint y: 136, distance: 32.3
click at [200, 136] on div "Client Hire Rate New Mid Rates High Rates Max Rates Avg Hourly Rate Paid New 20…" at bounding box center [301, 128] width 206 height 104
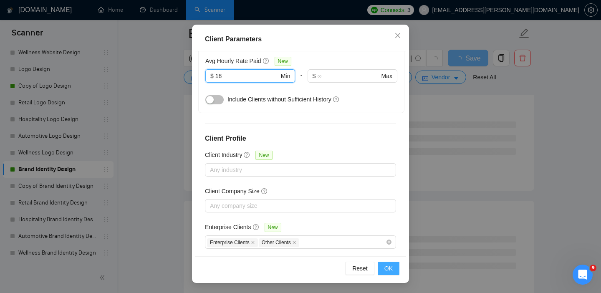
type input "18"
click at [385, 273] on button "OK" at bounding box center [389, 268] width 22 height 13
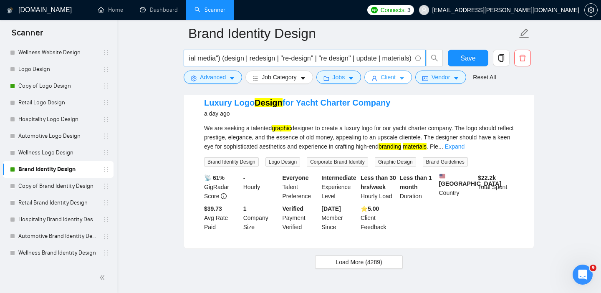
scroll to position [0, 356]
click at [261, 58] on input "((Branding) | (brand) | "brand style" | "brand identity" | "corporate branding"…" at bounding box center [300, 58] width 223 height 10
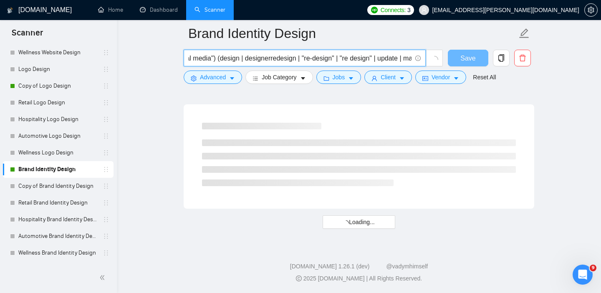
scroll to position [1099, 0]
click at [418, 58] on icon "info-circle" at bounding box center [418, 58] width 0 height 3
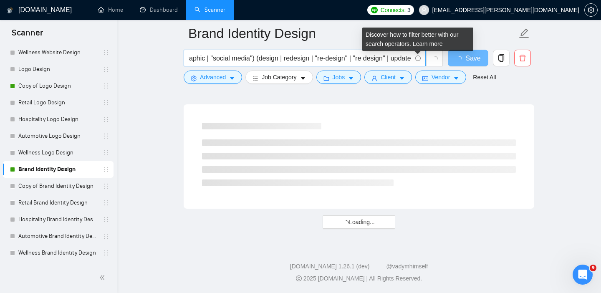
scroll to position [0, 318]
click at [417, 58] on icon "info-circle" at bounding box center [417, 58] width 5 height 5
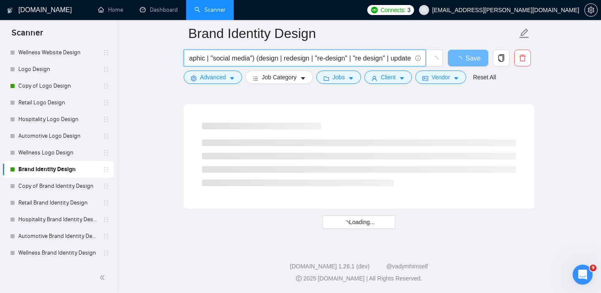
scroll to position [0, 0]
click at [421, 58] on span "((Branding) | (brand) | "brand style" | "brand identity" | "corporate branding"…" at bounding box center [305, 58] width 242 height 17
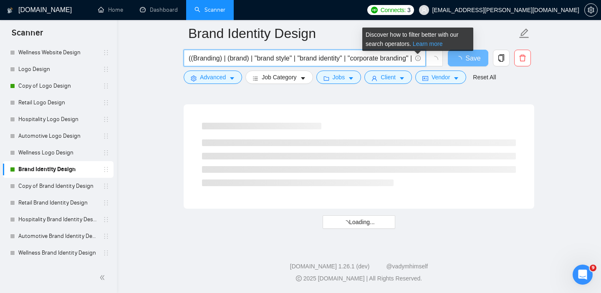
click at [433, 40] on link "Learn more" at bounding box center [428, 43] width 30 height 7
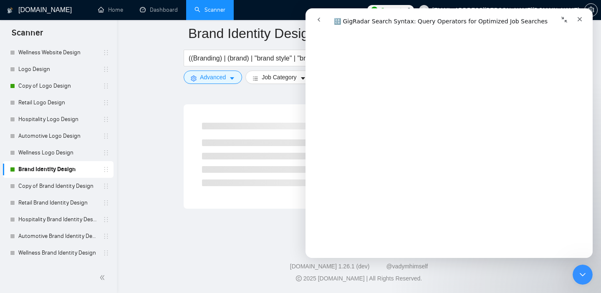
scroll to position [2524, 0]
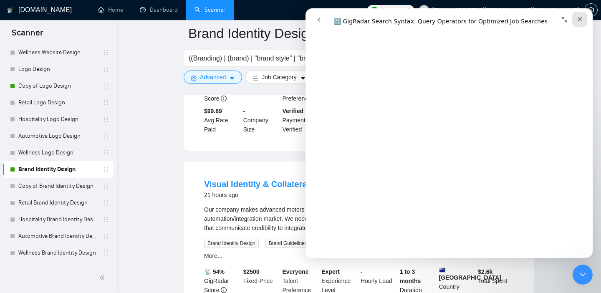
click at [583, 18] on icon "Закрыть" at bounding box center [579, 19] width 7 height 7
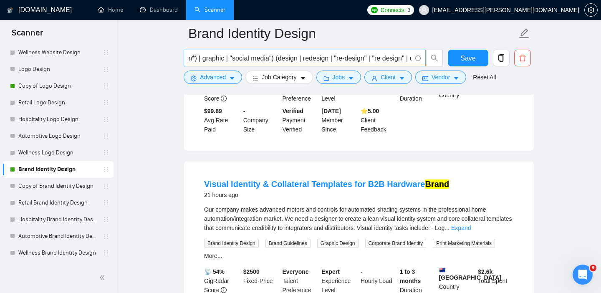
scroll to position [0, 311]
click at [282, 59] on input "((Branding) | (brand) | "brand style" | "brand identity" | "corporate branding"…" at bounding box center [300, 58] width 223 height 10
click at [303, 58] on input "((Branding) | (brand) | "brand style" | "brand identity" | "corporate branding"…" at bounding box center [300, 58] width 223 height 10
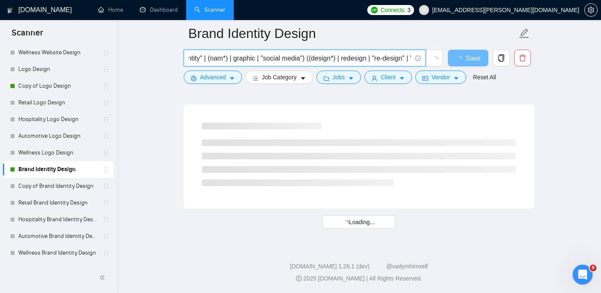
scroll to position [0, 262]
click at [325, 60] on input "((Branding) | (brand) | "brand style" | "brand identity" | "corporate branding"…" at bounding box center [300, 58] width 223 height 10
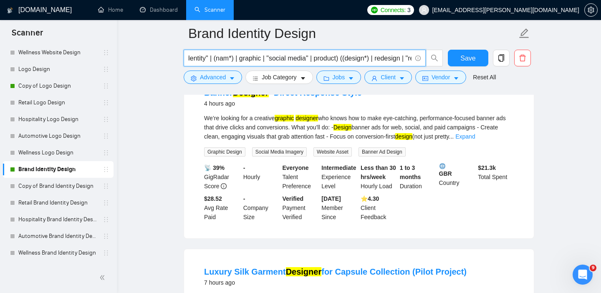
scroll to position [269, 0]
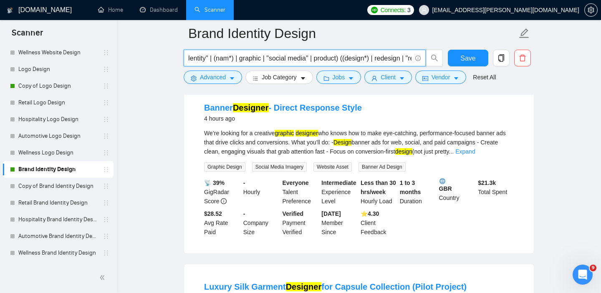
type input "((Branding) | (brand) | "brand style" | "brand identity" | "corporate branding"…"
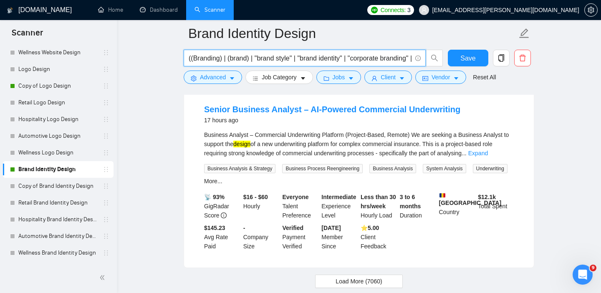
scroll to position [1745, 0]
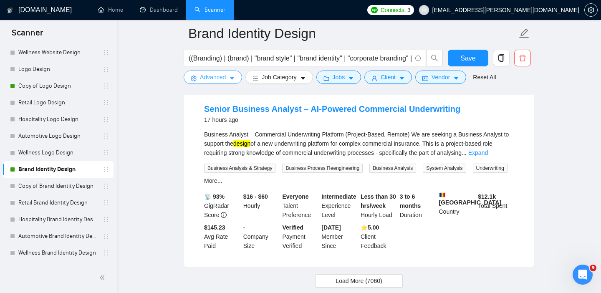
click at [227, 80] on button "Advanced" at bounding box center [213, 77] width 58 height 13
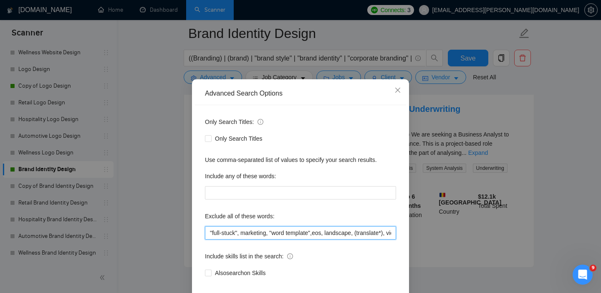
click at [211, 240] on input ""full-stuck", marketing, "word template",eos, landscape, (translate*), videogra…" at bounding box center [300, 232] width 191 height 13
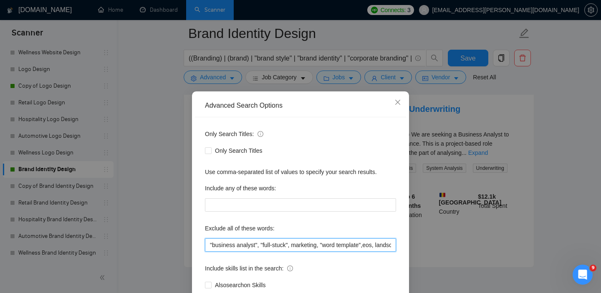
scroll to position [54, 0]
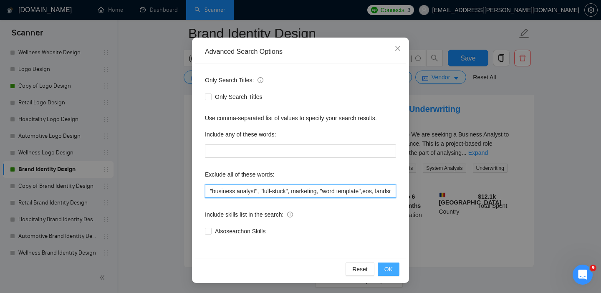
type input ""business analyst", "full-stuck", marketing, "word template",eos, landscape, (t…"
click at [391, 266] on span "OK" at bounding box center [388, 269] width 8 height 9
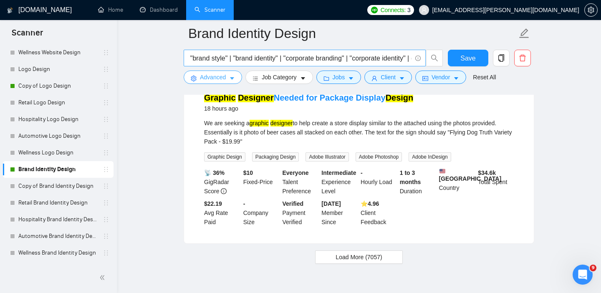
scroll to position [0, 0]
click at [219, 58] on input "((Branding) | (brand) | "brand style" | "brand identity" | "corporate branding"…" at bounding box center [300, 58] width 223 height 10
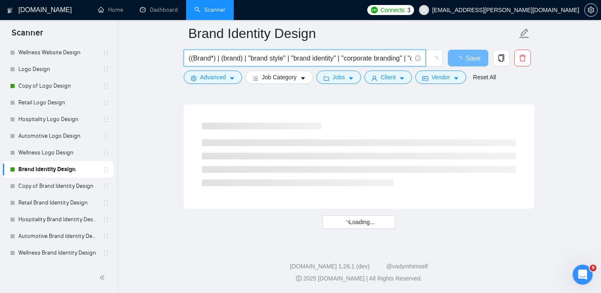
drag, startPoint x: 242, startPoint y: 60, endPoint x: 223, endPoint y: 57, distance: 18.9
click at [223, 57] on input "((Brand*) | (brand) | "brand style" | "brand identity" | "corporate branding" |…" at bounding box center [300, 58] width 223 height 10
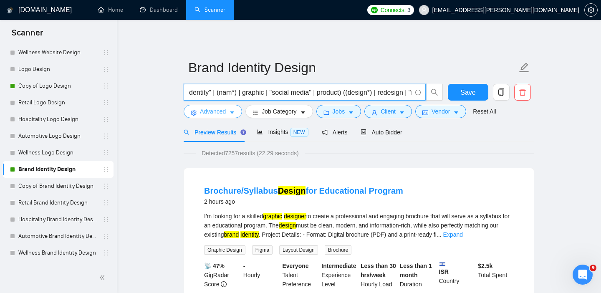
type input "((Brand*) | "brand style" | "brand identity" | "corporate branding" | "corporat…"
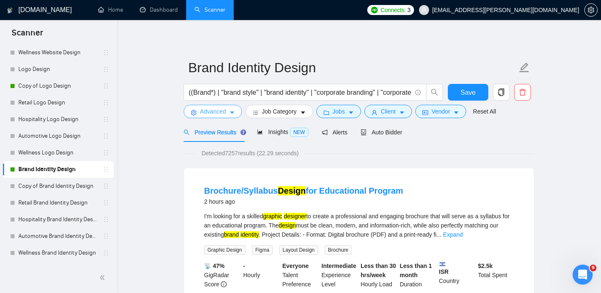
click at [217, 114] on span "Advanced" at bounding box center [213, 111] width 26 height 9
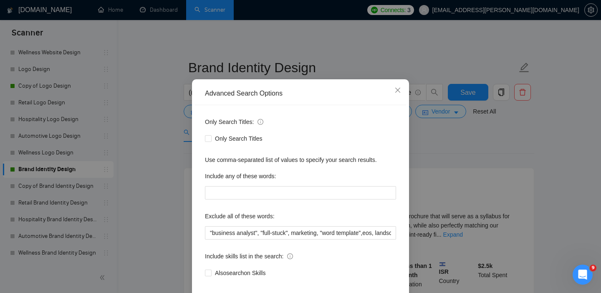
click at [182, 146] on div "Advanced Search Options Only Search Titles: Only Search Titles Use comma-separa…" at bounding box center [300, 146] width 601 height 293
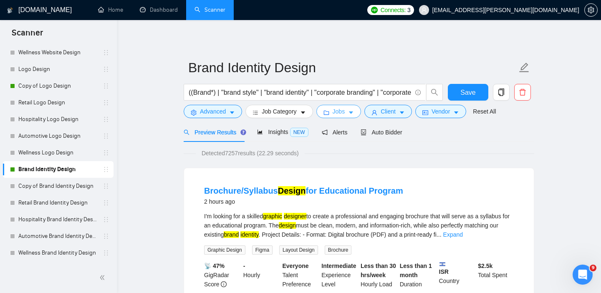
click at [338, 106] on button "Jobs" at bounding box center [338, 111] width 45 height 13
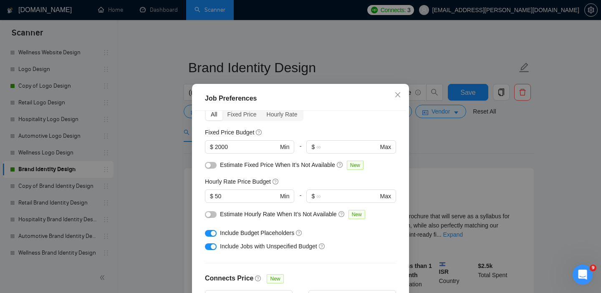
scroll to position [38, 0]
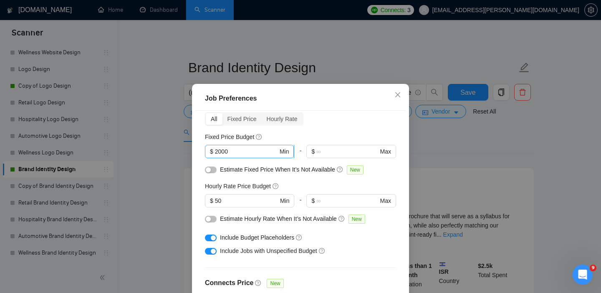
click at [243, 151] on input "2000" at bounding box center [246, 151] width 63 height 9
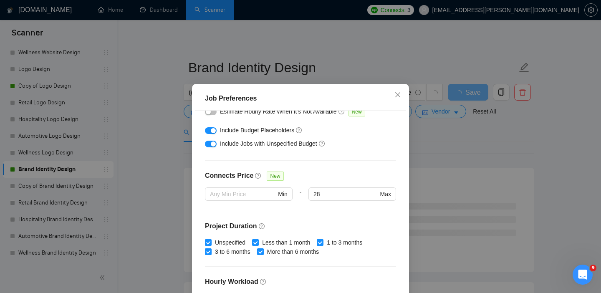
scroll to position [273, 0]
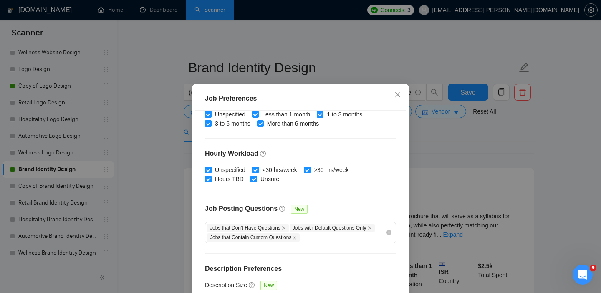
type input "2500"
click at [365, 196] on div "Budget Project Type All Fixed Price Hourly Rate Fixed Price Budget $ 2500 Min -…" at bounding box center [300, 213] width 211 height 205
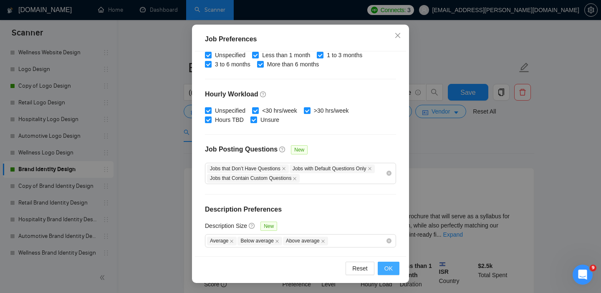
click at [388, 263] on button "OK" at bounding box center [389, 268] width 22 height 13
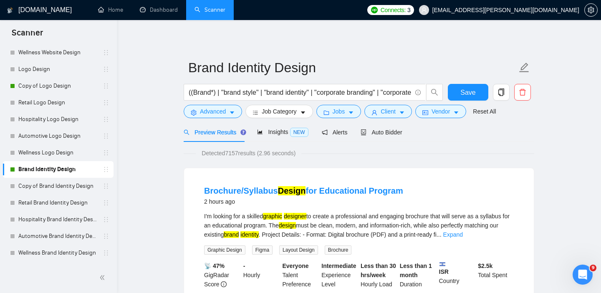
scroll to position [25, 0]
click at [341, 110] on span "Jobs" at bounding box center [339, 111] width 13 height 9
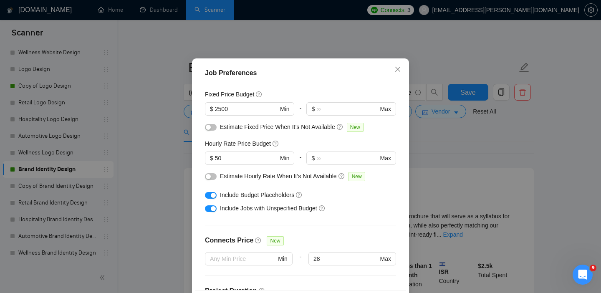
scroll to position [54, 0]
click at [439, 223] on div "Job Preferences Budget Project Type All Fixed Price Hourly Rate Fixed Price Bud…" at bounding box center [300, 146] width 601 height 293
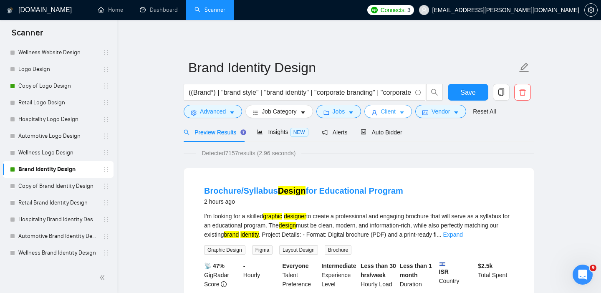
click at [380, 108] on button "Client" at bounding box center [388, 111] width 48 height 13
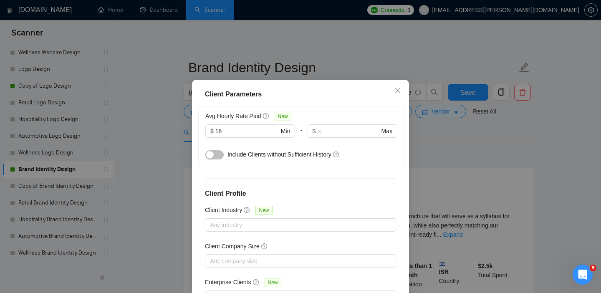
scroll to position [0, 0]
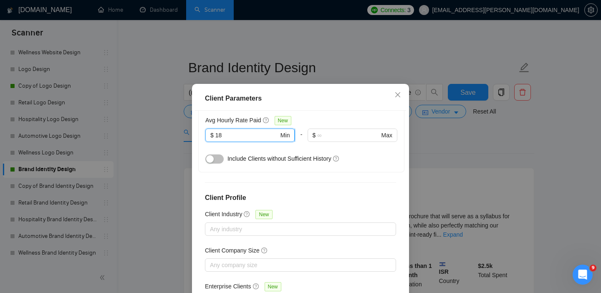
click at [221, 131] on input "18" at bounding box center [246, 135] width 63 height 9
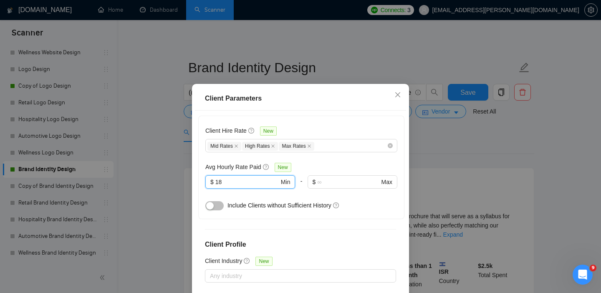
scroll to position [254, 0]
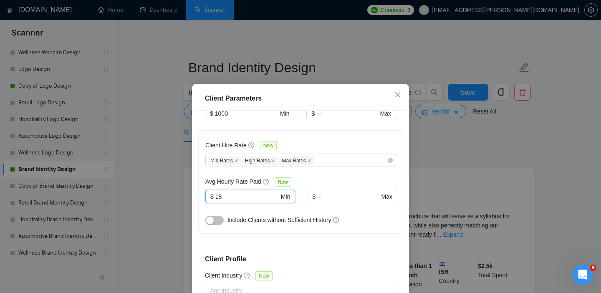
drag, startPoint x: 231, startPoint y: 183, endPoint x: 190, endPoint y: 182, distance: 40.9
click at [190, 182] on div "Client Parameters Client Location Include Client Countries Select Exclude Clien…" at bounding box center [300, 146] width 601 height 293
type input "25"
click at [285, 237] on div "Client Location Include Client Countries Select Exclude Client Countries [GEOGR…" at bounding box center [300, 213] width 211 height 205
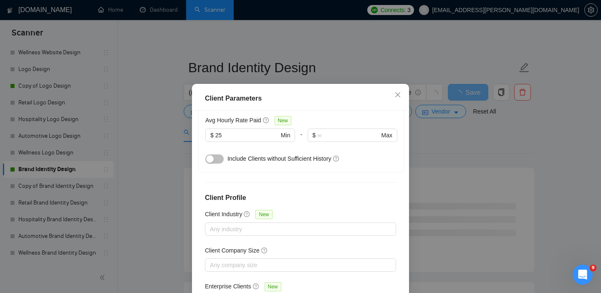
scroll to position [59, 0]
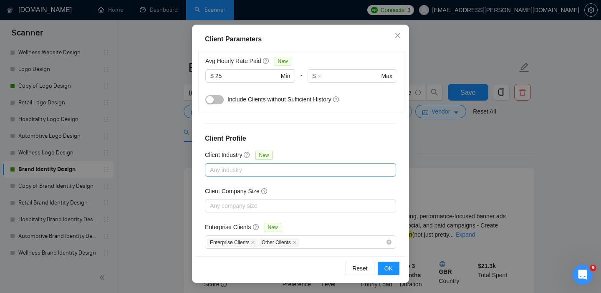
click at [291, 165] on div at bounding box center [296, 170] width 179 height 10
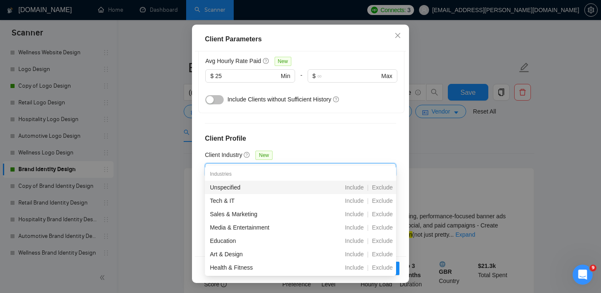
click at [344, 139] on div "Client Location Include Client Countries Select Exclude Client Countries [GEOGR…" at bounding box center [300, 153] width 211 height 205
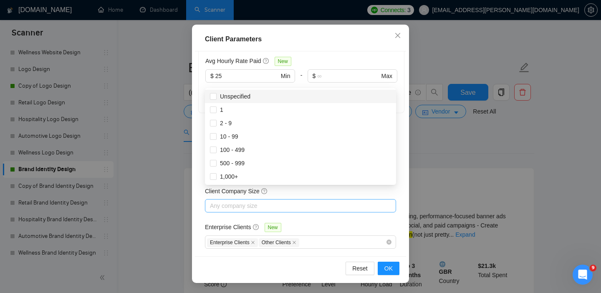
click at [326, 201] on div at bounding box center [296, 206] width 179 height 10
click at [306, 204] on div "Client Location Include Client Countries Select Exclude Client Countries [GEOGR…" at bounding box center [300, 153] width 211 height 205
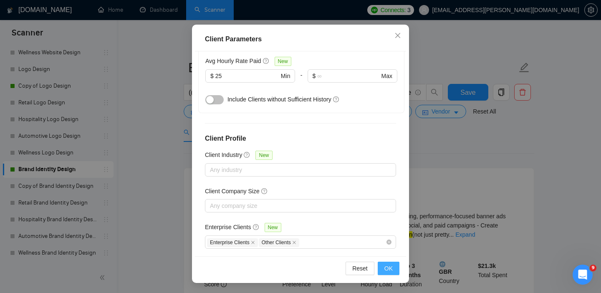
click at [386, 273] on span "OK" at bounding box center [388, 268] width 8 height 9
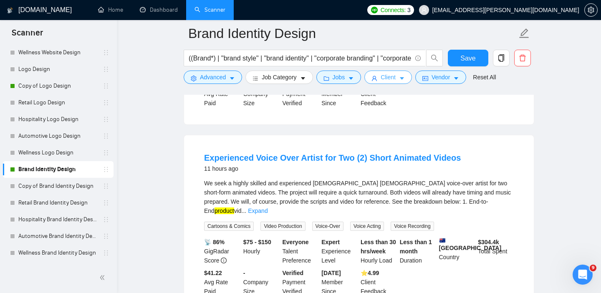
scroll to position [219, 0]
click at [225, 73] on span "Advanced" at bounding box center [213, 77] width 26 height 9
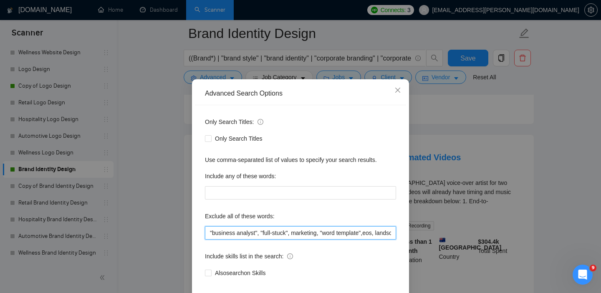
click at [209, 240] on input ""business analyst", "full-stuck", marketing, "word template",eos, landscape, (t…" at bounding box center [300, 232] width 191 height 13
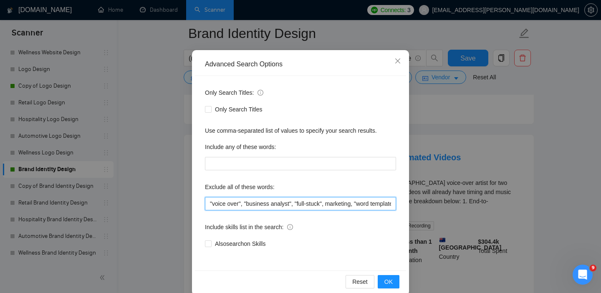
scroll to position [54, 0]
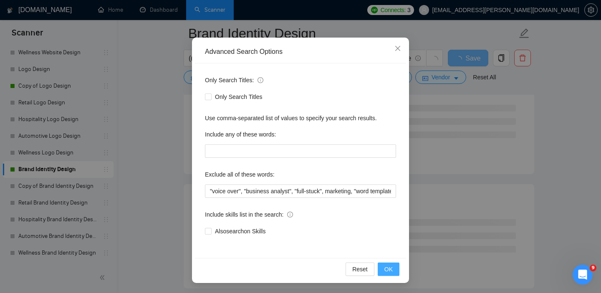
click at [394, 267] on button "OK" at bounding box center [389, 269] width 22 height 13
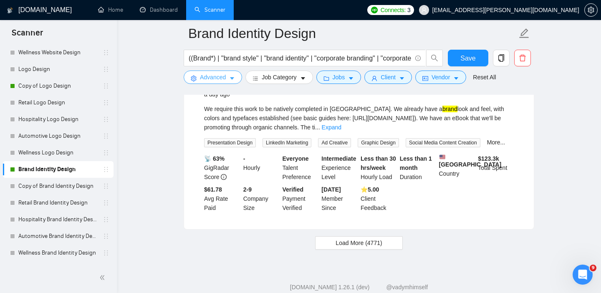
scroll to position [1830, 0]
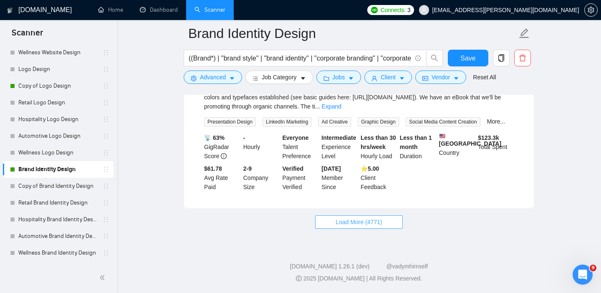
click at [341, 220] on span "Load More (4771)" at bounding box center [359, 221] width 46 height 9
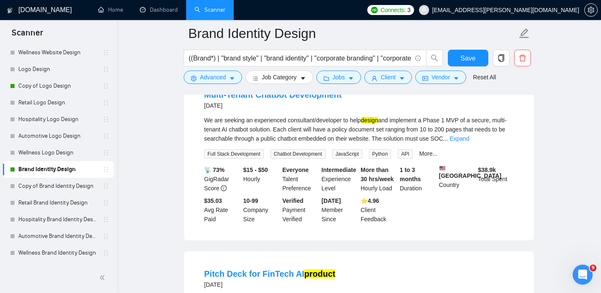
scroll to position [1933, 0]
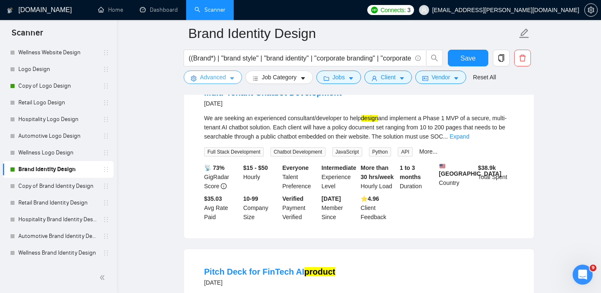
click at [208, 80] on span "Advanced" at bounding box center [213, 77] width 26 height 9
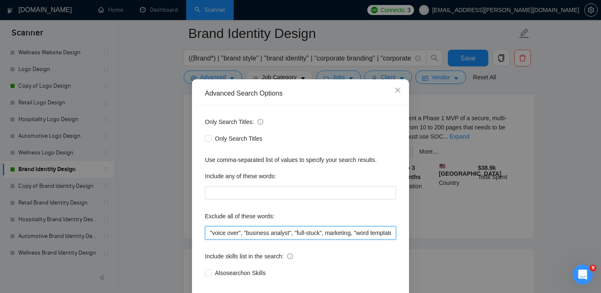
click at [209, 240] on input ""voice over", "business analyst", "full-stuck", marketing, "word template",eos,…" at bounding box center [300, 232] width 191 height 13
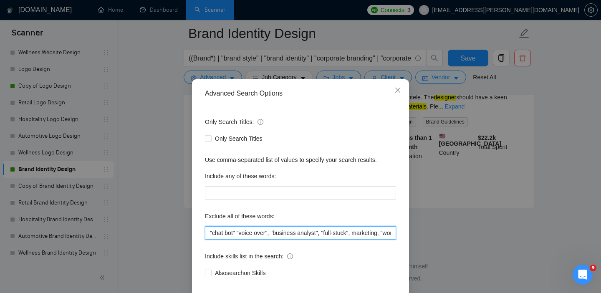
scroll to position [54, 0]
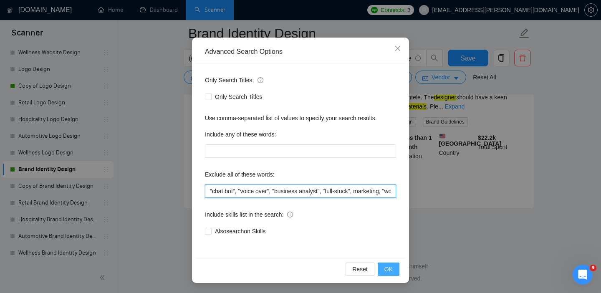
type input ""chat bot", "voice over", "business analyst", "full-stuck", marketing, "word te…"
click at [390, 271] on span "OK" at bounding box center [388, 269] width 8 height 9
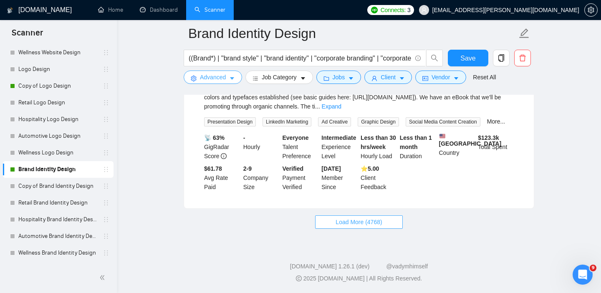
scroll to position [1830, 0]
click at [343, 228] on button "Load More (4768)" at bounding box center [358, 221] width 87 height 13
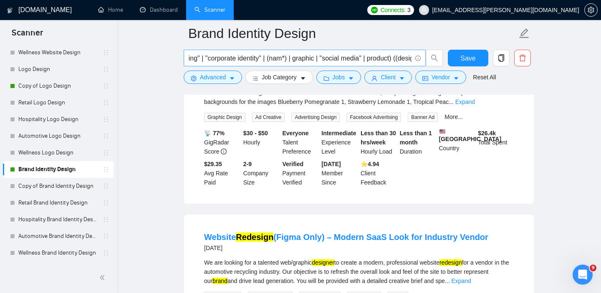
scroll to position [0, 178]
click at [404, 58] on input "((Brand*) | "brand style" | "brand identity" | "corporate branding" | "corporat…" at bounding box center [300, 58] width 223 height 10
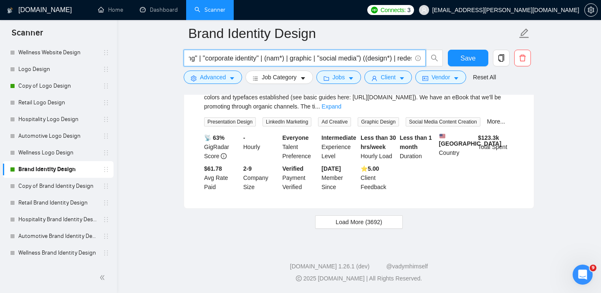
scroll to position [1830, 0]
type input "((Brand*) | "brand style" | "brand identity" | "corporate branding" | "corporat…"
click at [370, 226] on span "Load More (3692)" at bounding box center [359, 221] width 46 height 9
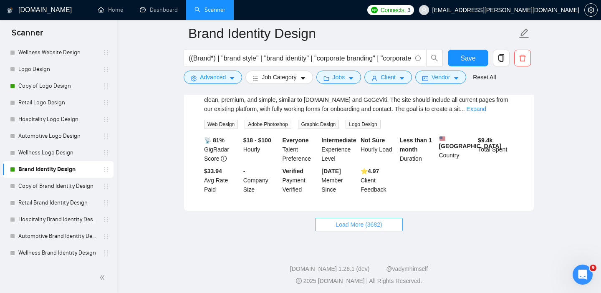
scroll to position [3647, 0]
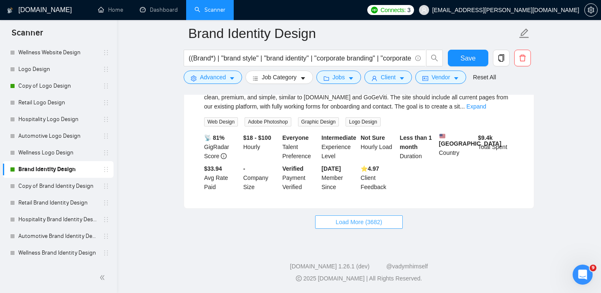
click at [370, 226] on span "Load More (3682)" at bounding box center [359, 221] width 46 height 9
click at [371, 222] on span "Loading..." at bounding box center [359, 221] width 32 height 9
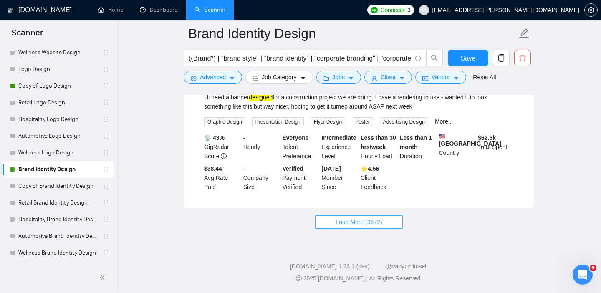
scroll to position [5509, 0]
click at [327, 222] on button "Load More (3672)" at bounding box center [358, 221] width 87 height 13
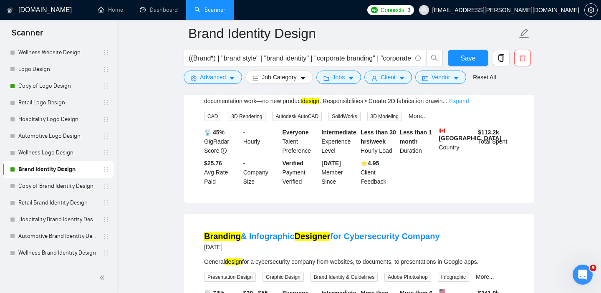
scroll to position [5777, 0]
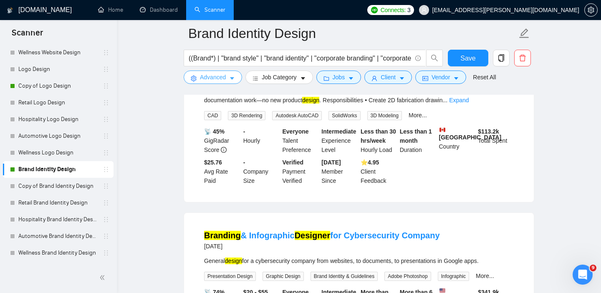
click at [225, 77] on span "Advanced" at bounding box center [213, 77] width 26 height 9
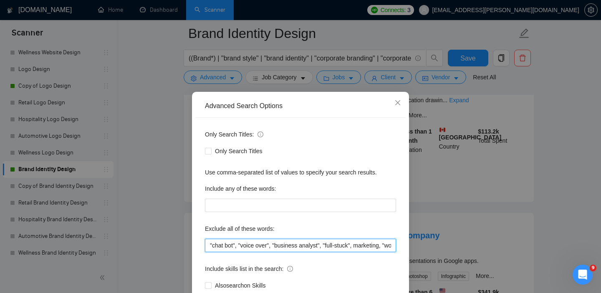
click at [209, 245] on input ""chat bot", "voice over", "business analyst", "full-stuck", marketing, "word te…" at bounding box center [300, 245] width 191 height 13
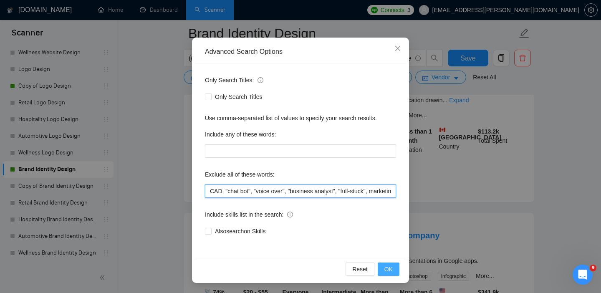
type input "CAD, "chat bot", "voice over", "business analyst", "full-stuck", marketing, "wo…"
click at [388, 269] on span "OK" at bounding box center [388, 269] width 8 height 9
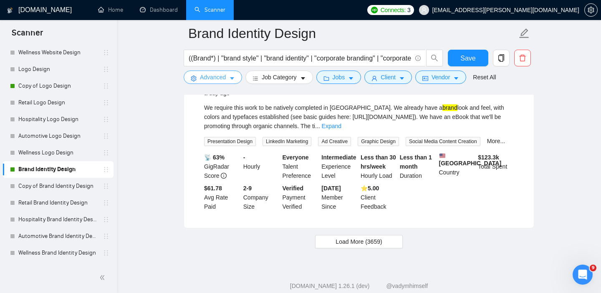
scroll to position [1822, 0]
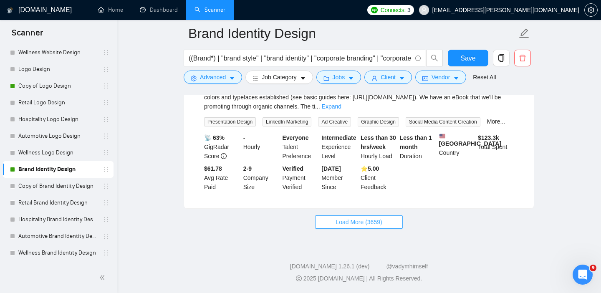
click at [371, 227] on span "Load More (3659)" at bounding box center [359, 221] width 46 height 9
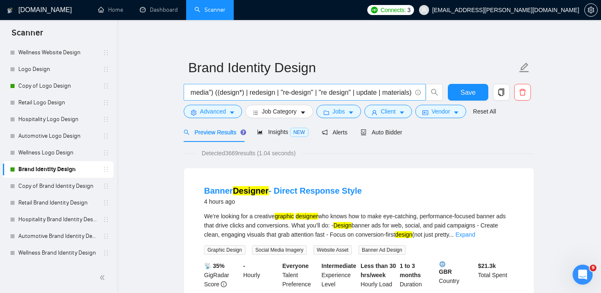
scroll to position [0, 349]
click at [363, 91] on input "((Brand*) | "brand style" | "brand identity" | "corporate branding" | "corporat…" at bounding box center [300, 92] width 223 height 10
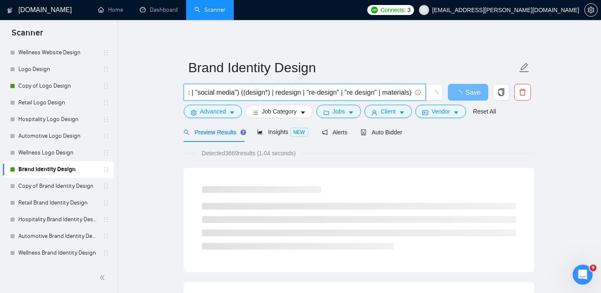
type input "((Brand*) | "brand style" | "brand identity" | "corporate branding" | "corporat…"
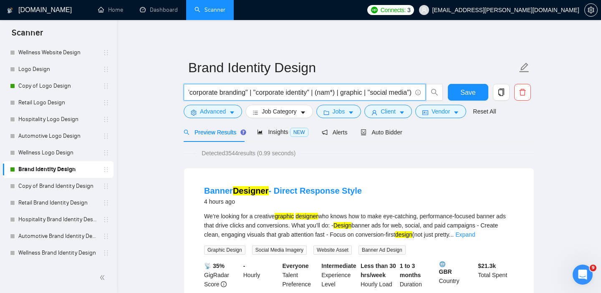
scroll to position [0, 0]
click at [189, 93] on input "((Brand*) | "brand style" | "brand identity" | "corporate branding" | "corporat…" at bounding box center [300, 92] width 223 height 10
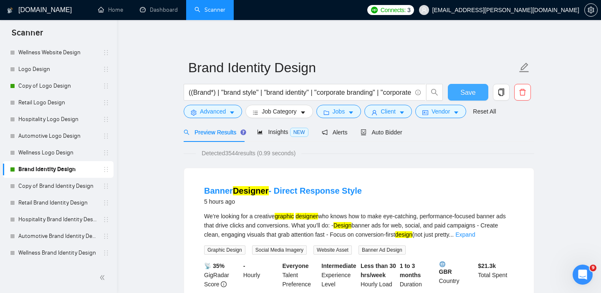
click at [456, 92] on button "Save" at bounding box center [468, 92] width 40 height 17
